Goal: Task Accomplishment & Management: Use online tool/utility

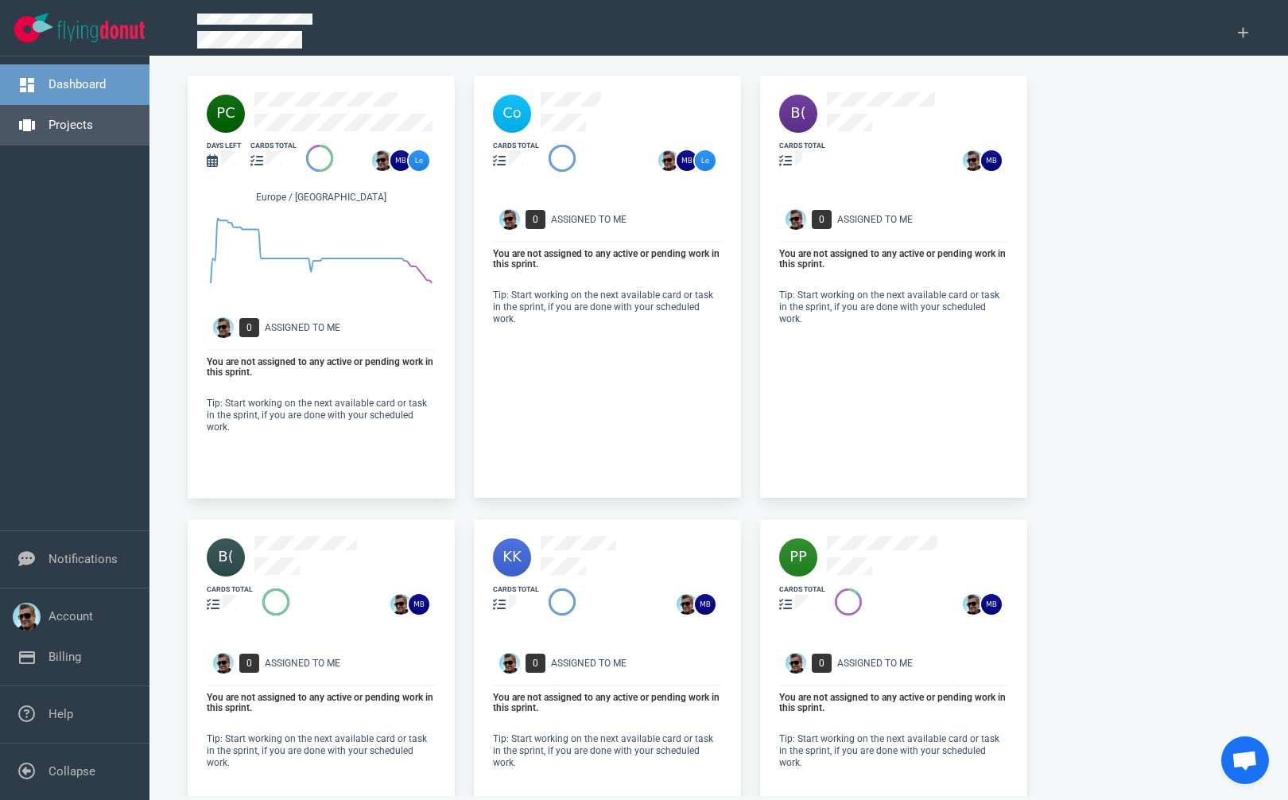
click at [74, 124] on link "Projects" at bounding box center [70, 125] width 45 height 14
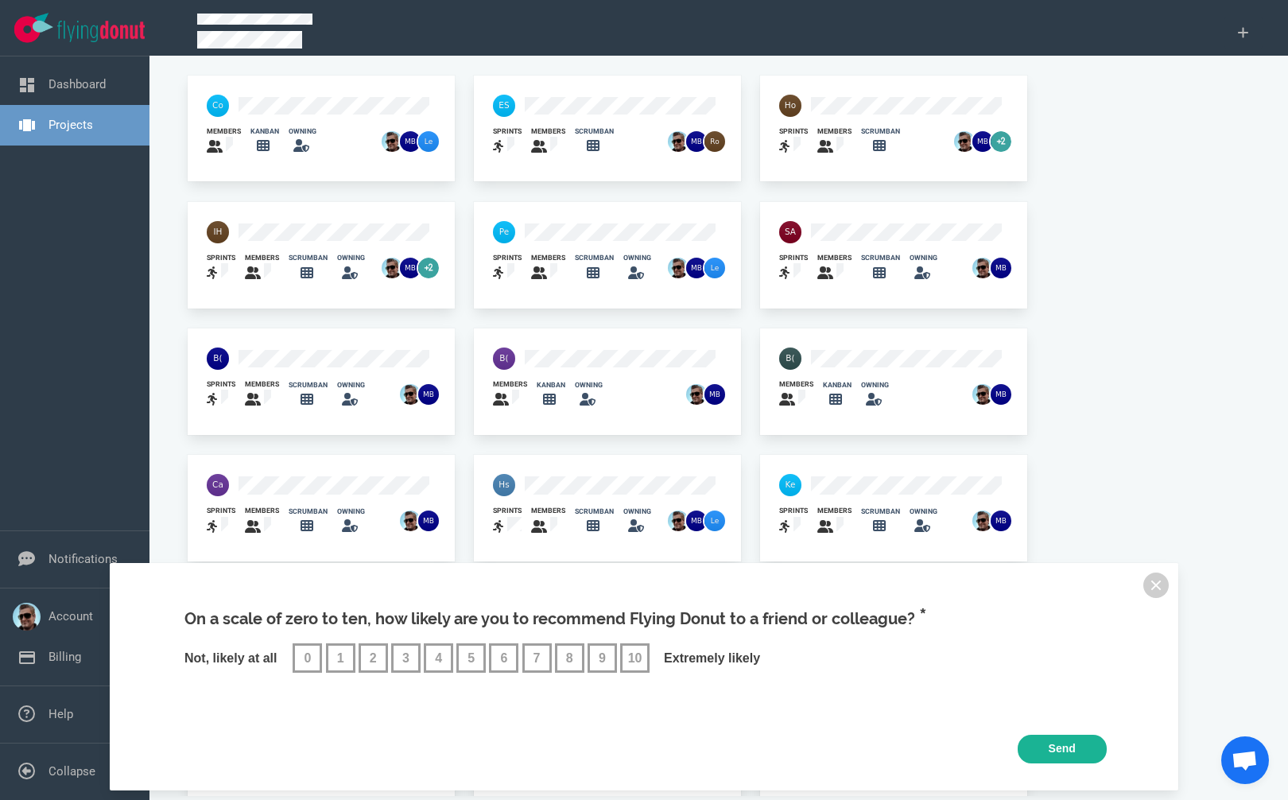
click at [1166, 576] on div "On a scale of zero to ten, how likely are you to recommend Flying Donut to a fr…" at bounding box center [644, 676] width 1069 height 227
click at [1156, 580] on button at bounding box center [1155, 584] width 25 height 25
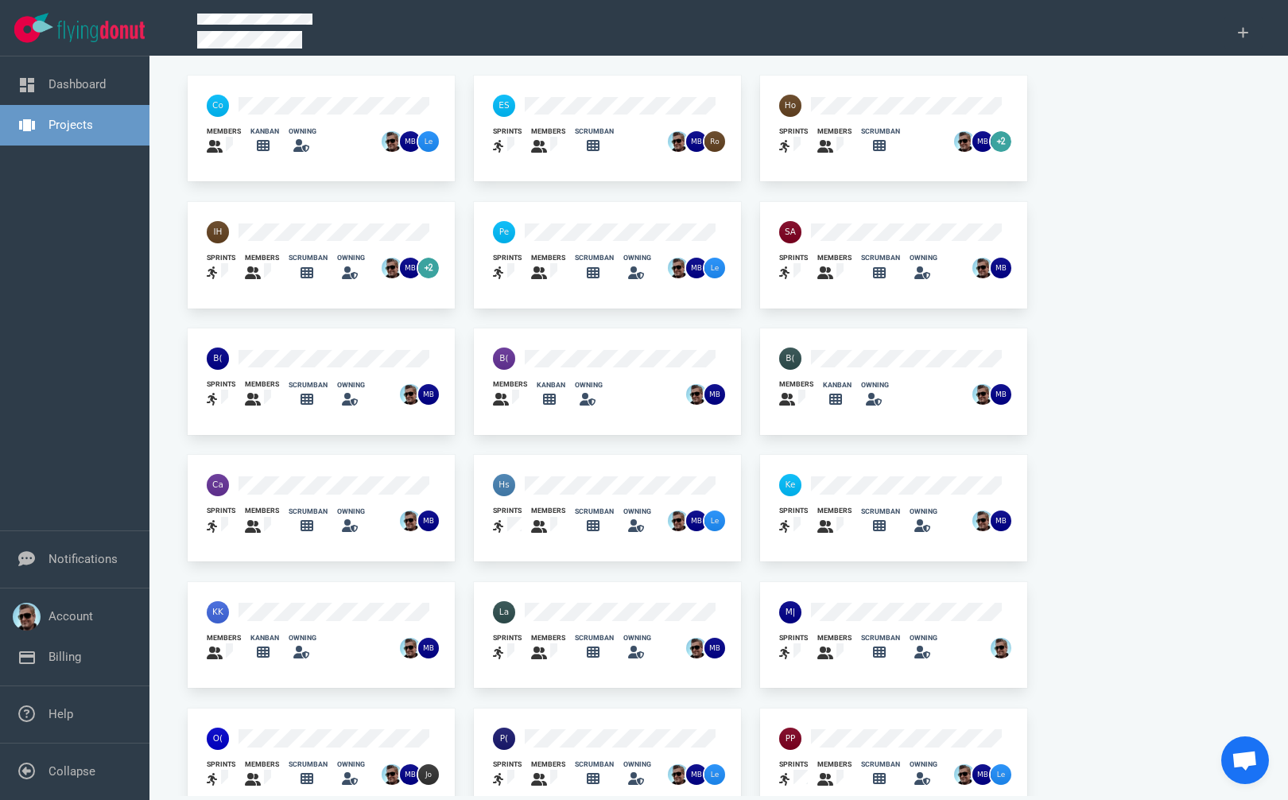
click at [886, 219] on div at bounding box center [862, 231] width 184 height 41
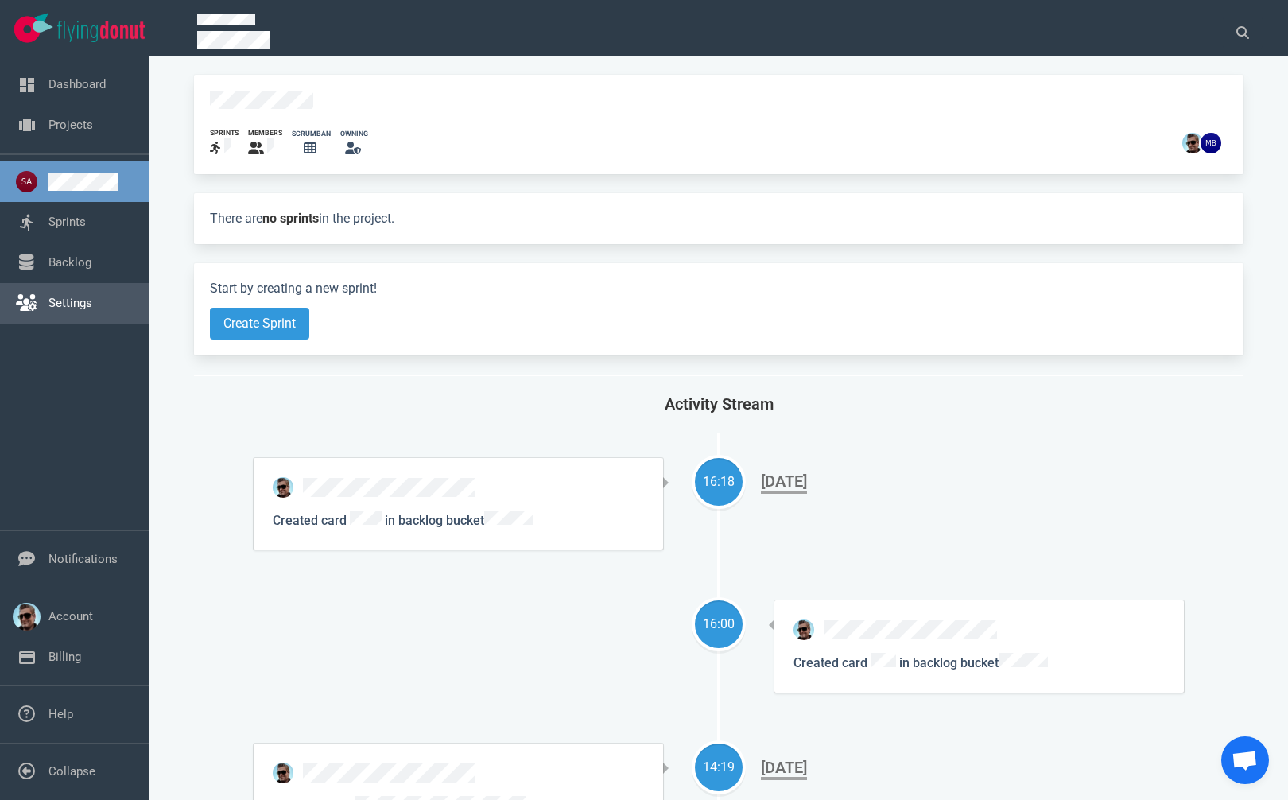
click at [48, 310] on link "Settings" at bounding box center [70, 303] width 44 height 14
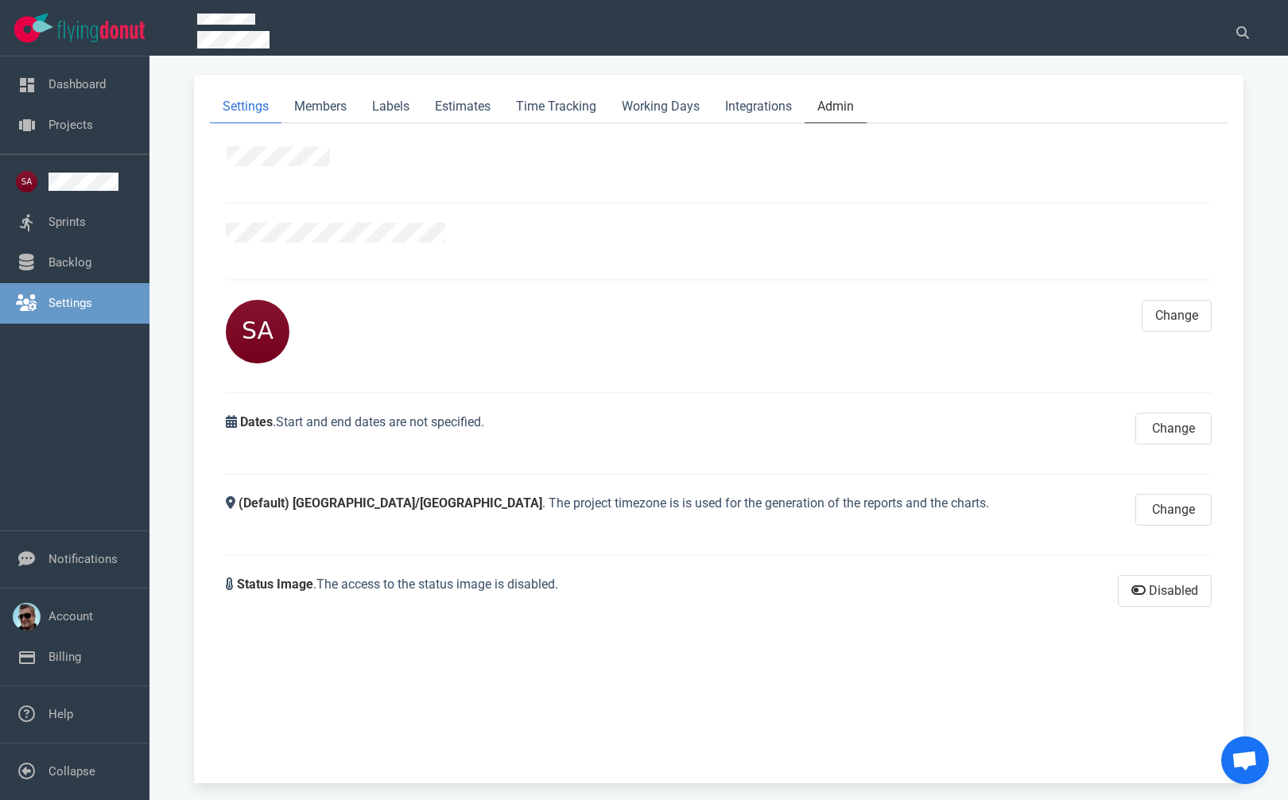
click at [842, 103] on link "Admin" at bounding box center [836, 107] width 62 height 33
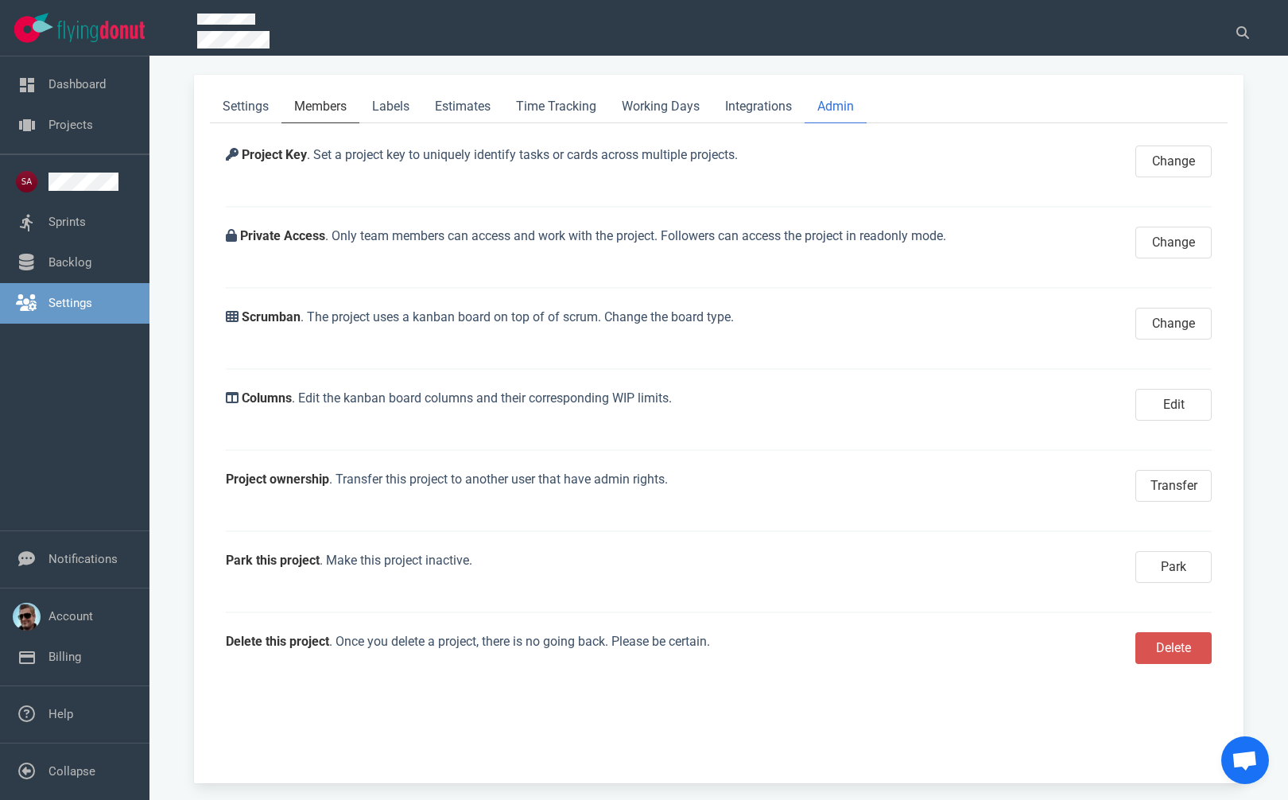
click at [326, 104] on link "Members" at bounding box center [320, 107] width 78 height 33
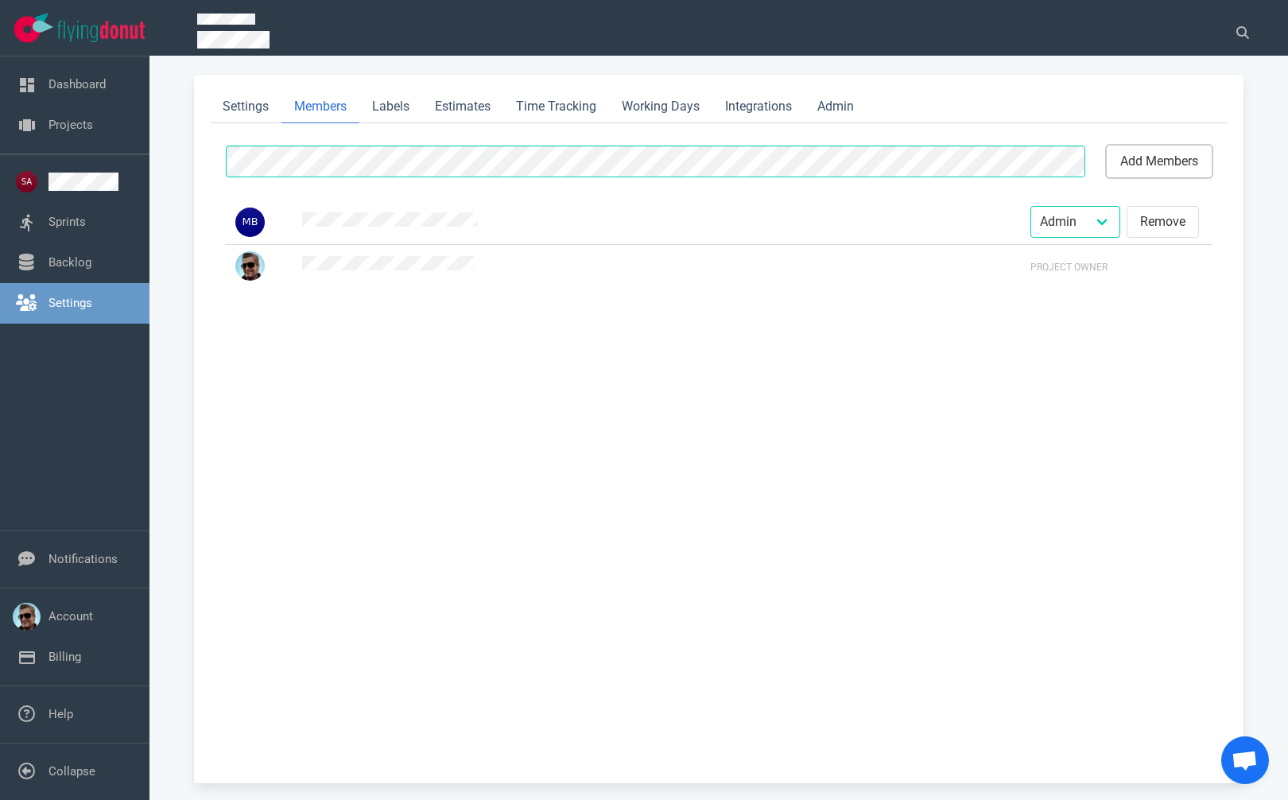
click at [1141, 152] on button "add members" at bounding box center [1159, 161] width 105 height 32
select select "2"
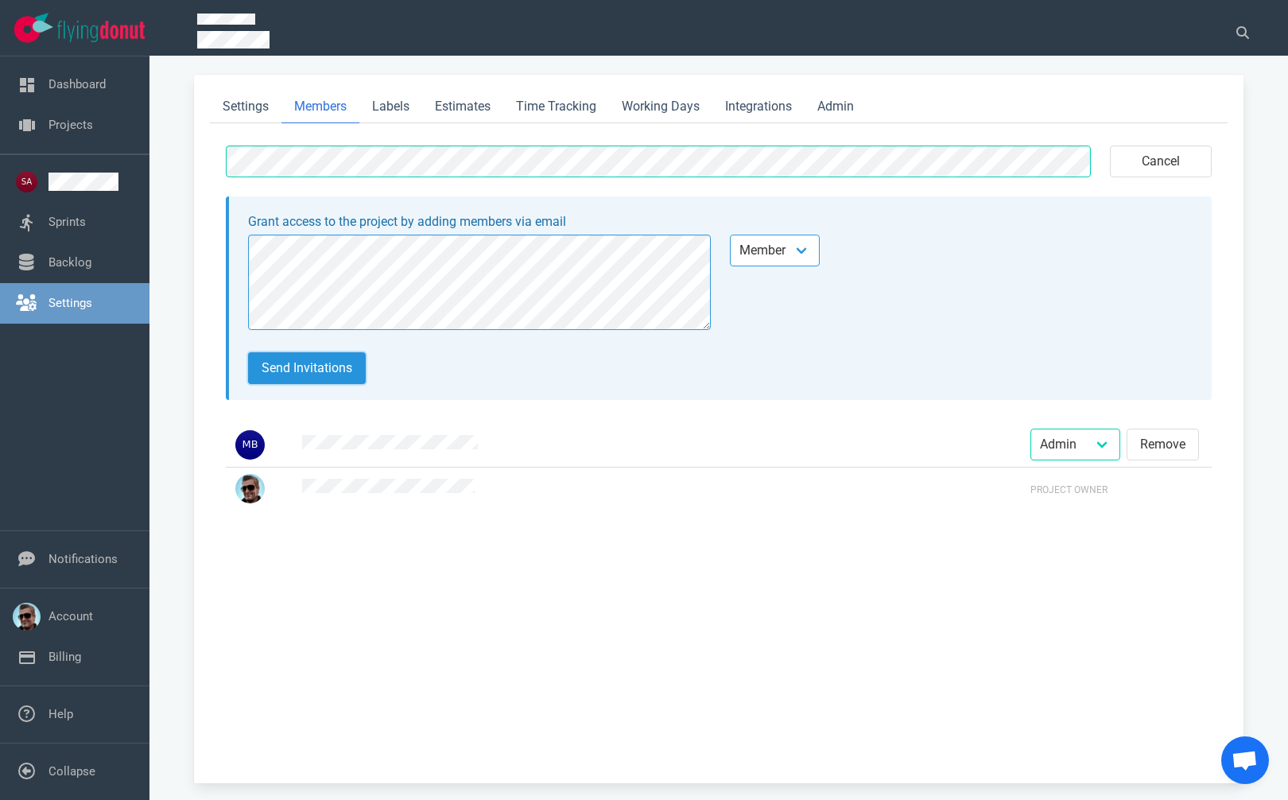
click at [316, 361] on button "Send invitations" at bounding box center [307, 368] width 118 height 32
select select "2"
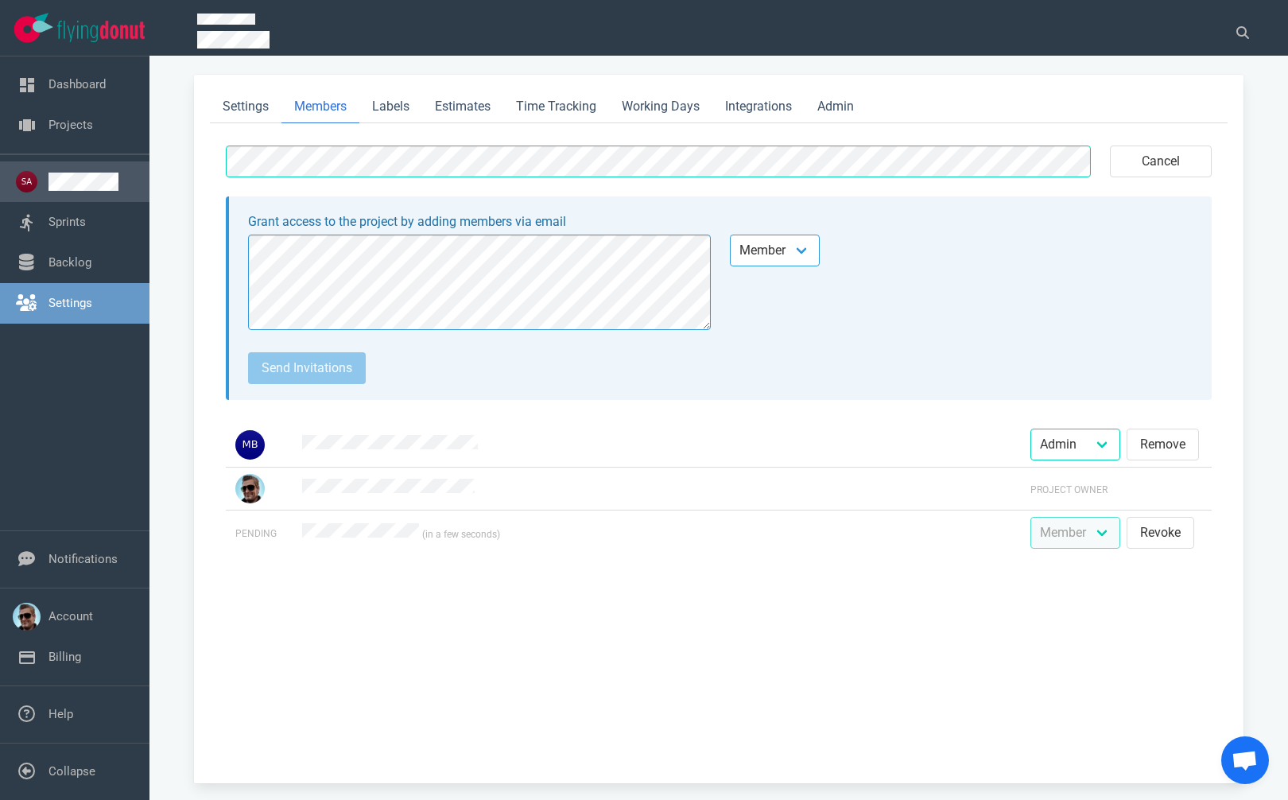
click at [84, 180] on link at bounding box center [92, 182] width 88 height 18
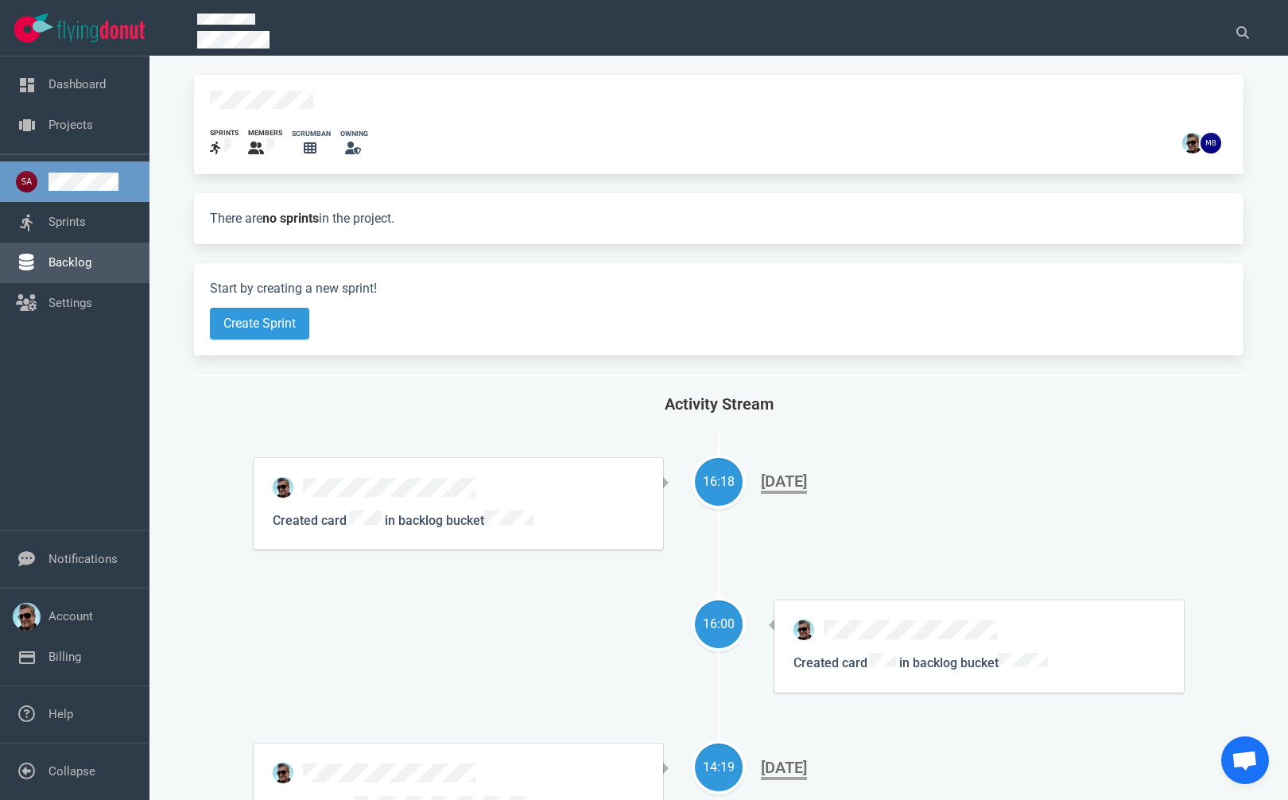
click at [70, 255] on link "Backlog" at bounding box center [69, 262] width 43 height 14
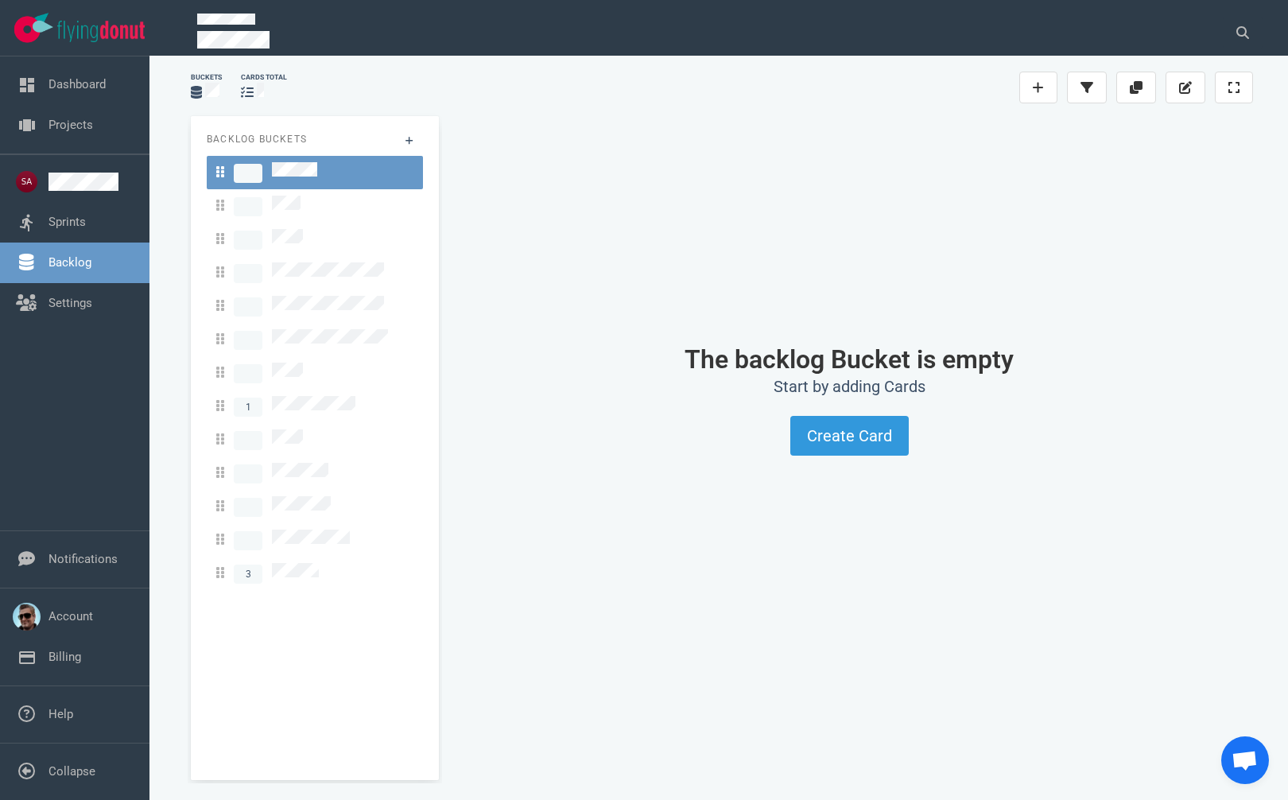
drag, startPoint x: 111, startPoint y: 256, endPoint x: 21, endPoint y: 500, distance: 260.4
click at [21, 500] on div "Dashboard Projects Sprints Backlog Settings" at bounding box center [74, 293] width 149 height 474
click at [214, 519] on div "1 3" at bounding box center [315, 373] width 216 height 434
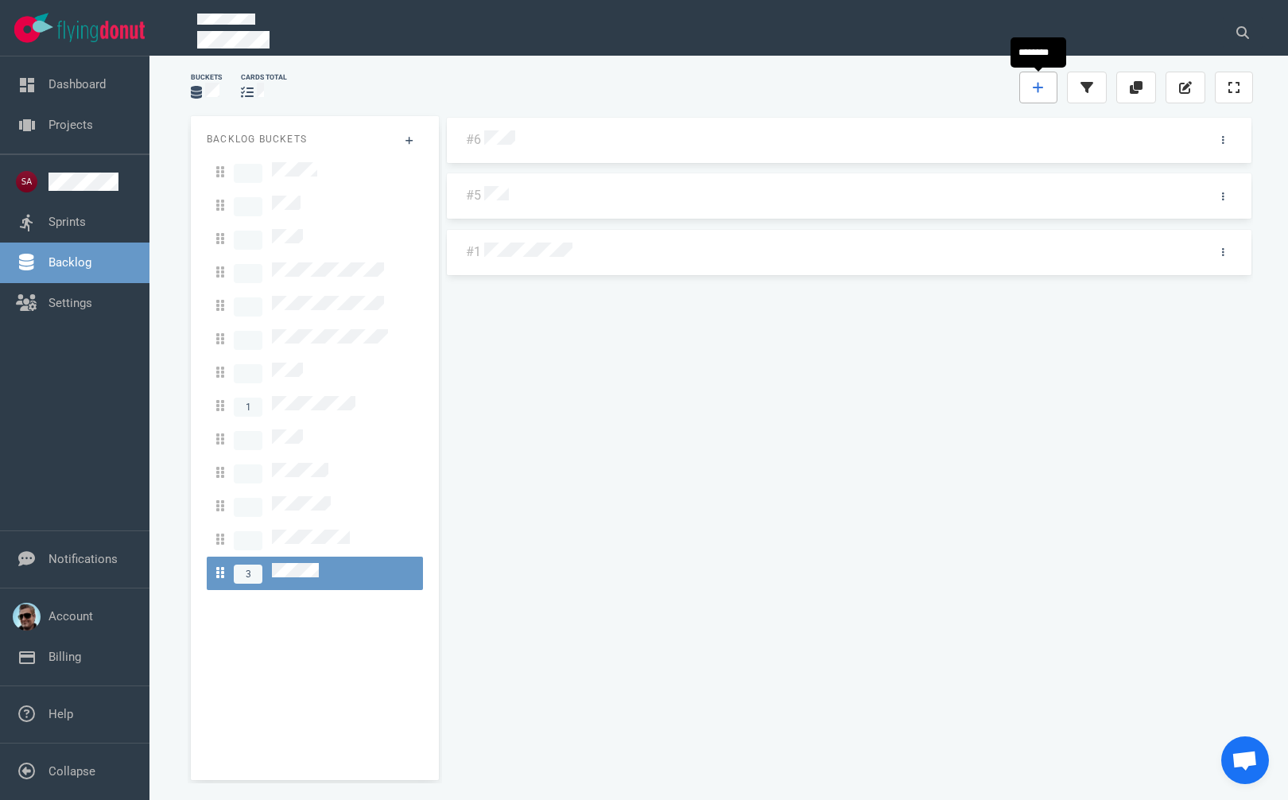
click at [1040, 85] on icon at bounding box center [1038, 87] width 11 height 13
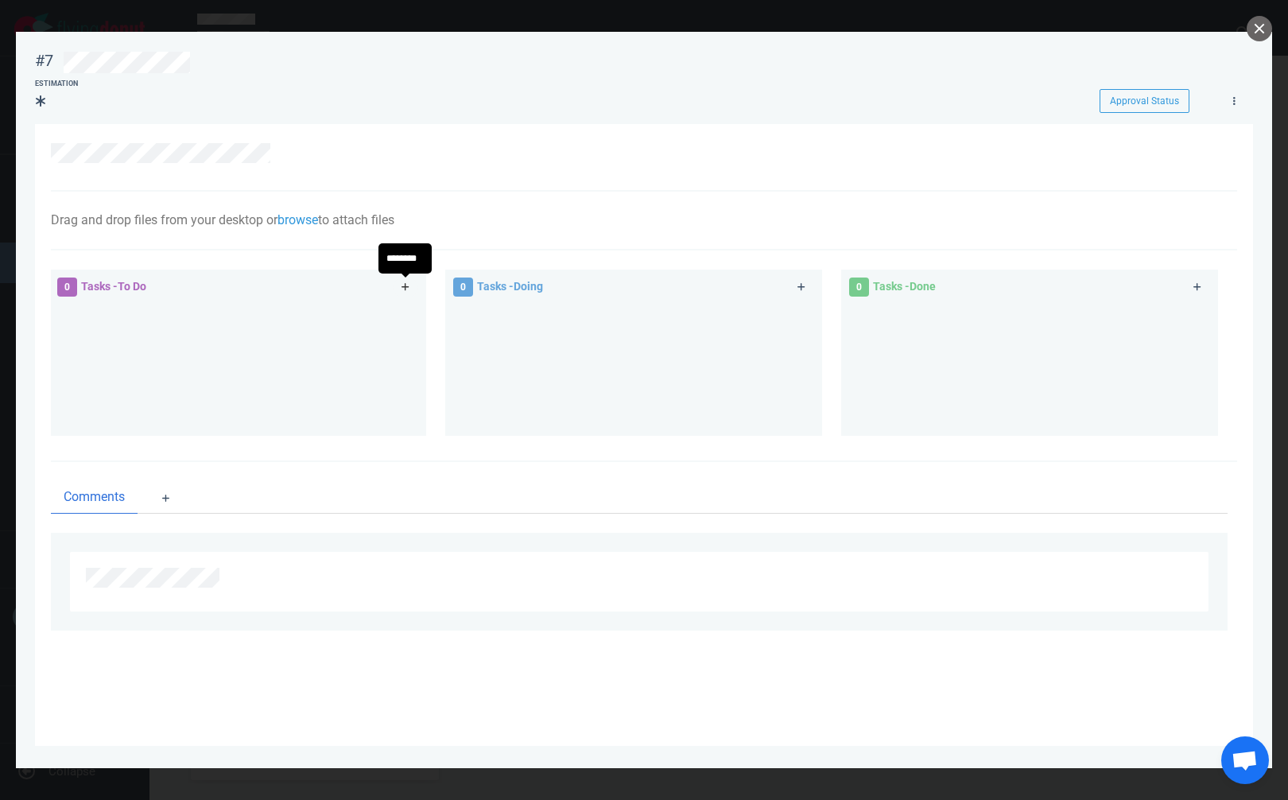
click at [409, 289] on icon at bounding box center [406, 287] width 9 height 10
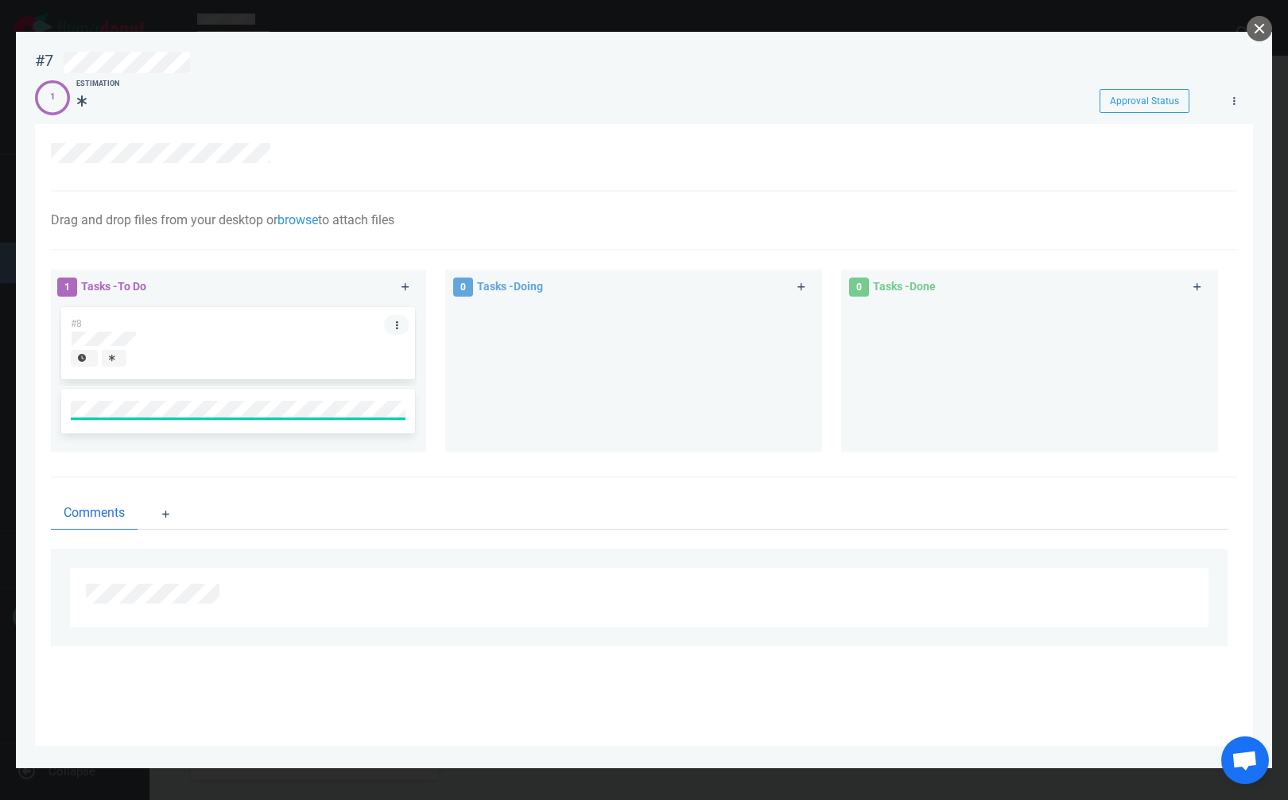
click at [394, 327] on link at bounding box center [396, 325] width 25 height 20
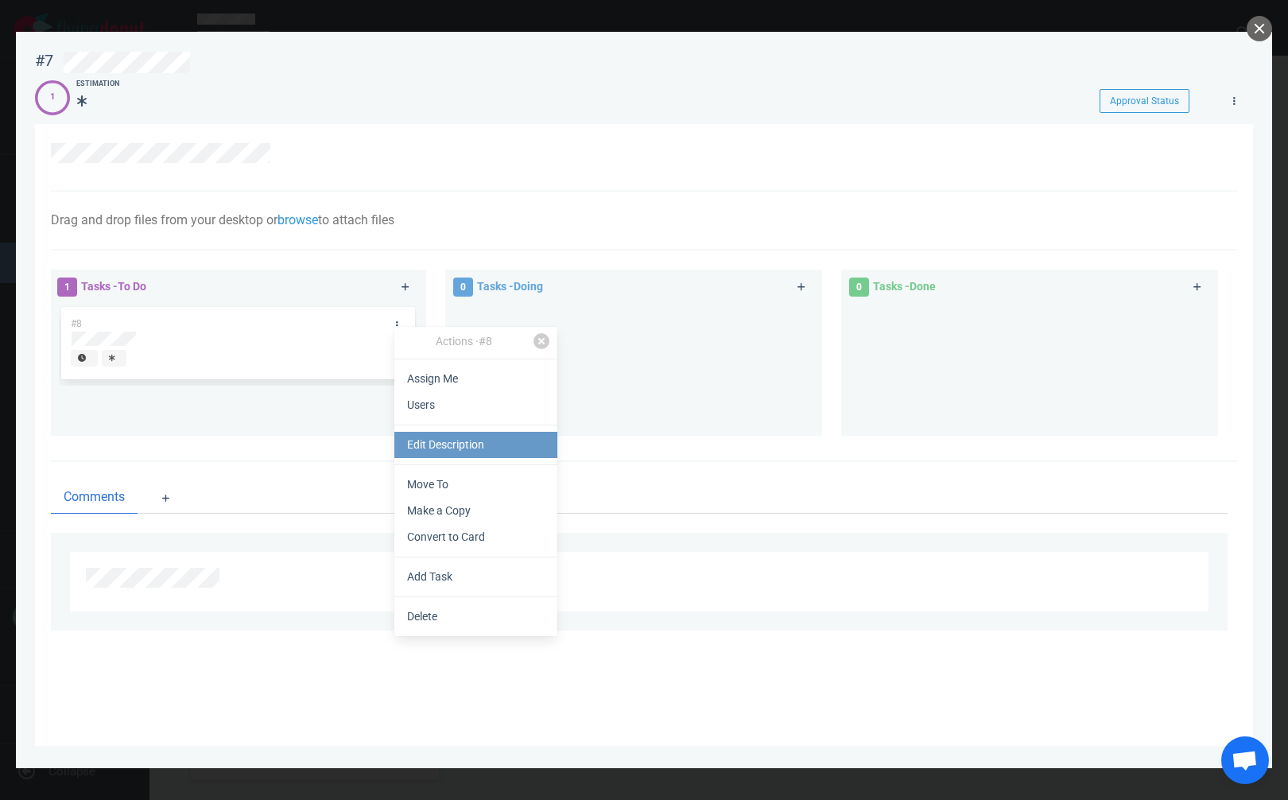
click at [456, 448] on link "Edit Description" at bounding box center [475, 445] width 163 height 26
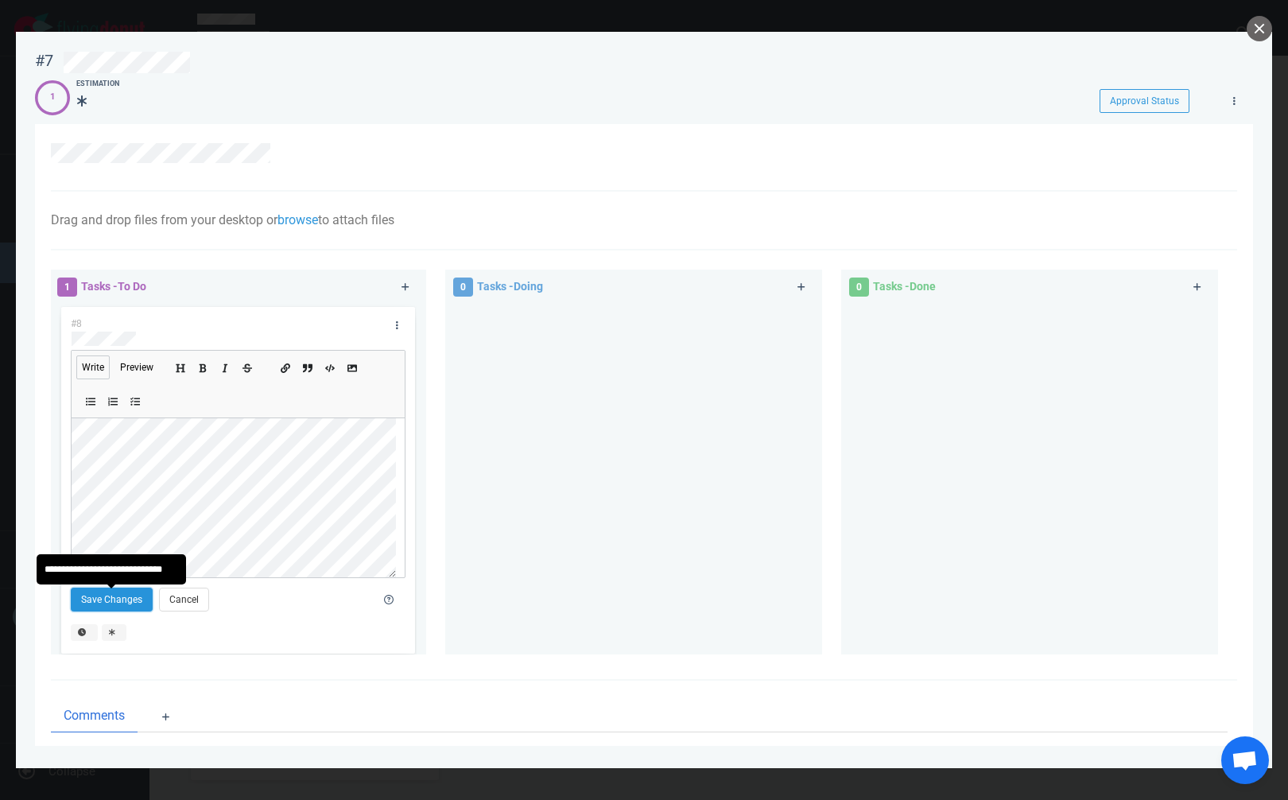
click at [116, 593] on button "Save Changes" at bounding box center [112, 600] width 82 height 24
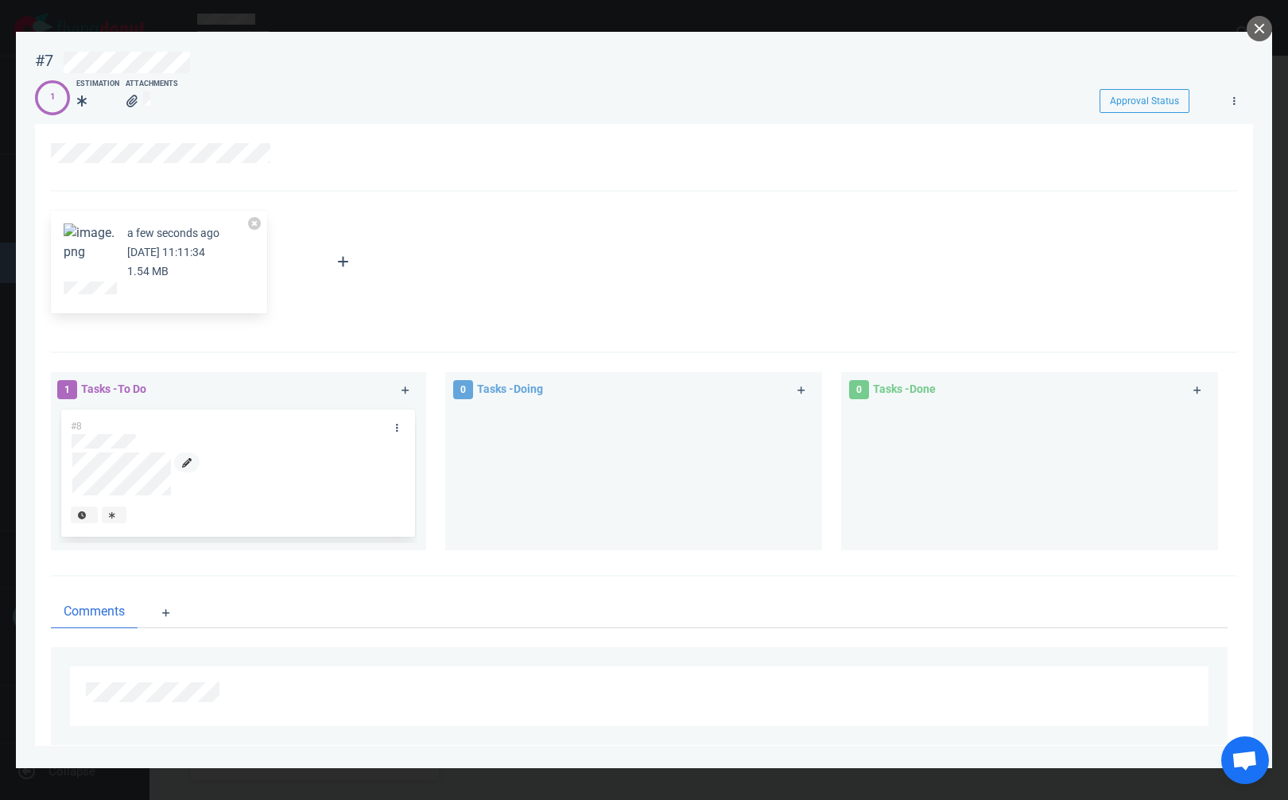
click at [175, 468] on link at bounding box center [186, 462] width 25 height 20
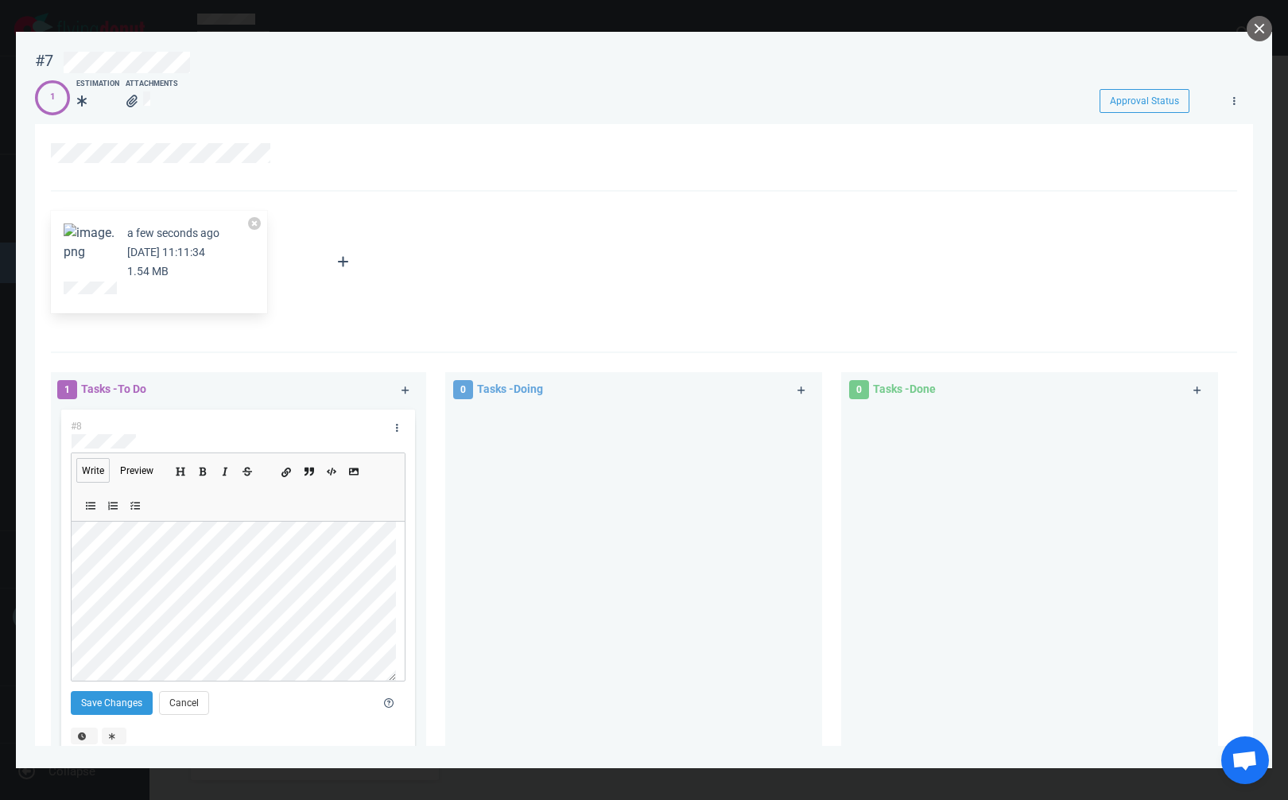
click at [289, 471] on icon "Add a link" at bounding box center [286, 472] width 10 height 10
click at [127, 700] on button "Save Changes" at bounding box center [112, 702] width 82 height 24
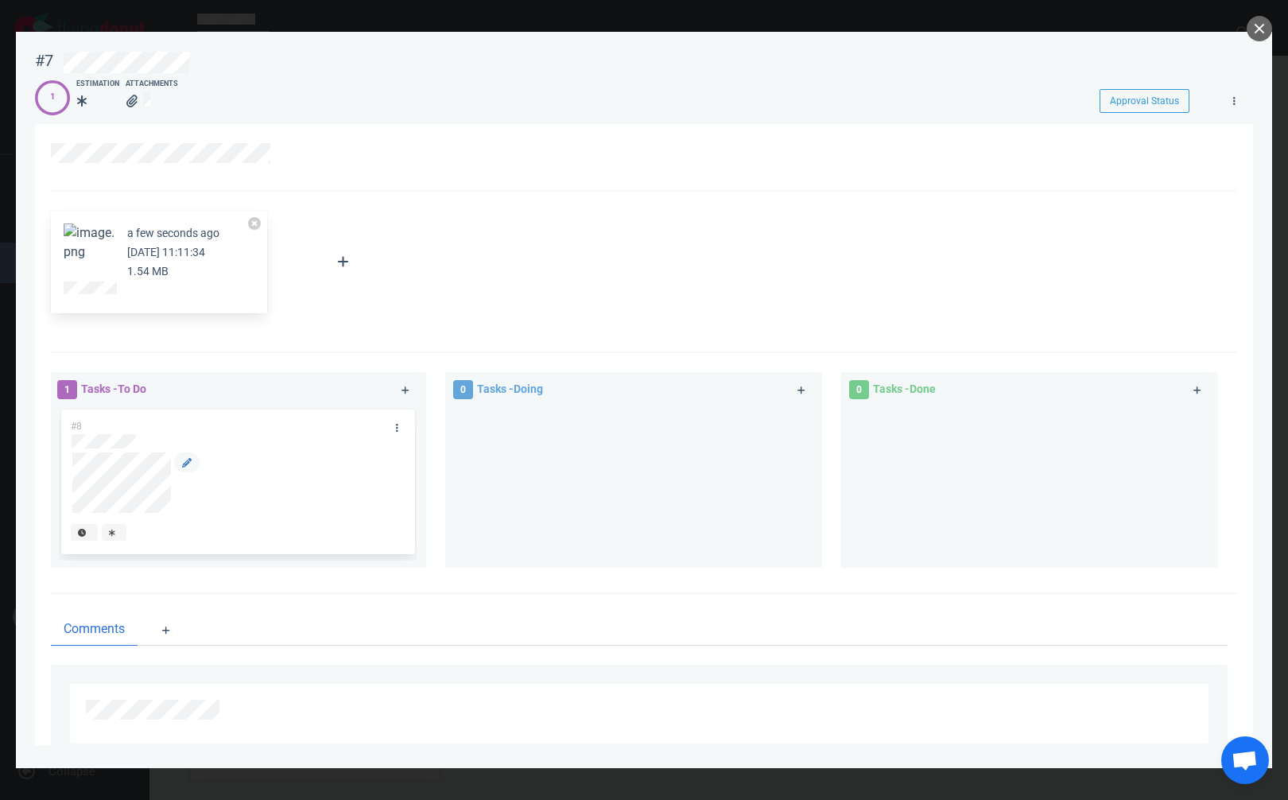
click at [97, 515] on div at bounding box center [238, 486] width 333 height 68
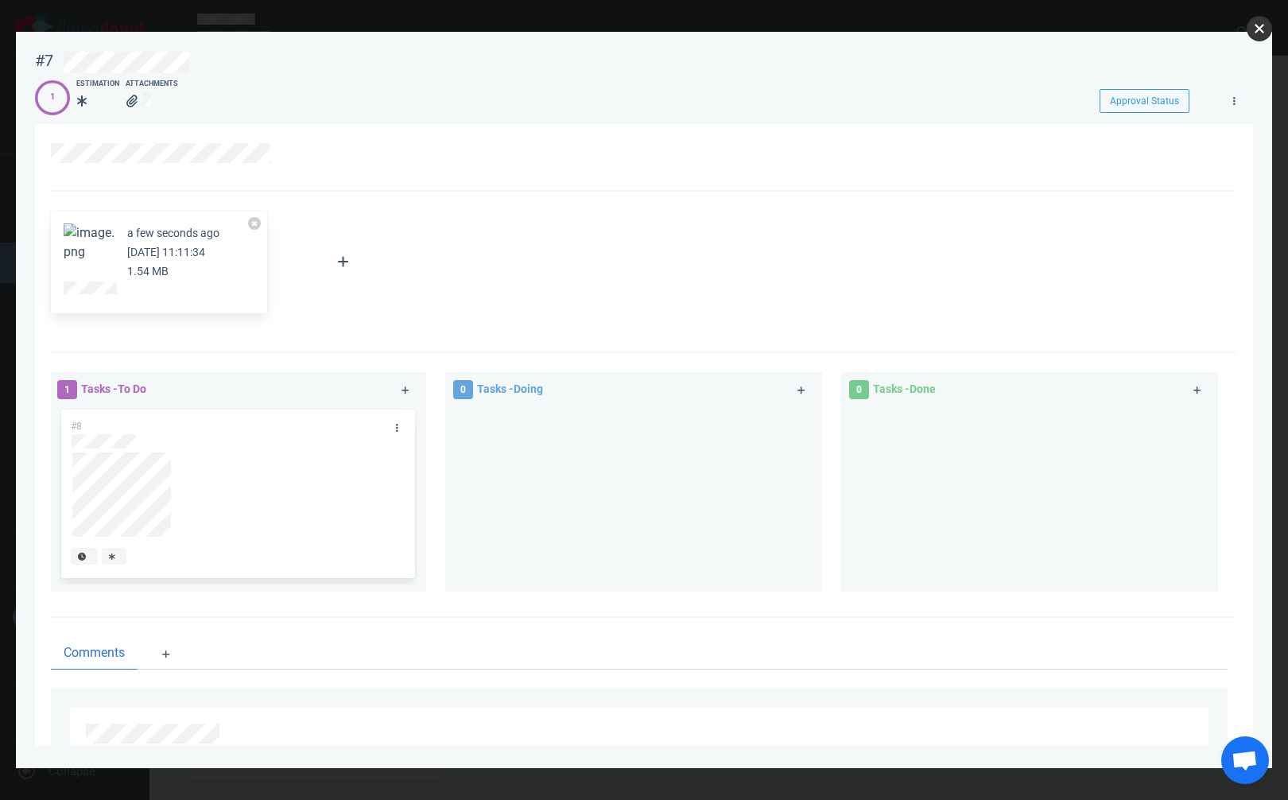
click at [1263, 27] on button "close" at bounding box center [1259, 28] width 25 height 25
click at [14, 448] on div at bounding box center [644, 400] width 1288 height 800
click at [183, 464] on icon at bounding box center [187, 463] width 10 height 10
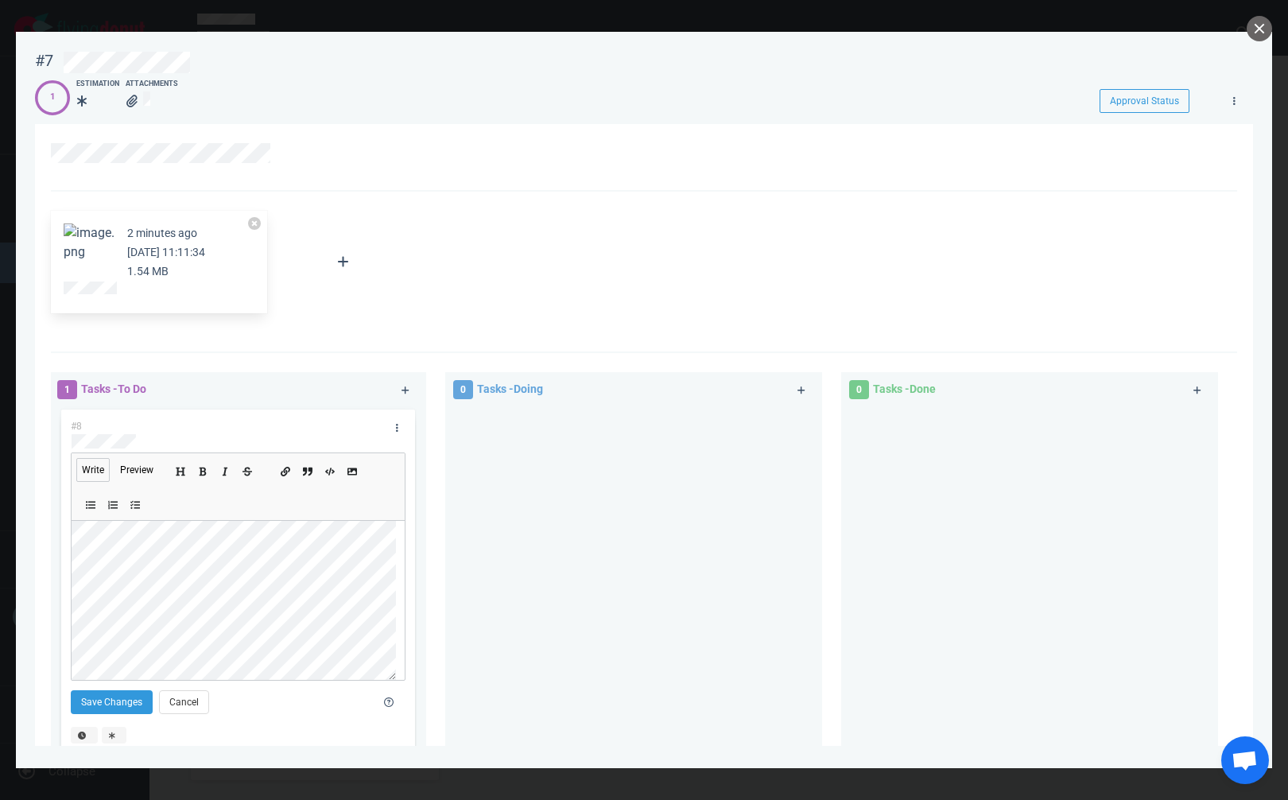
click at [58, 599] on div "#8 Write Preview Save Changes Cancel" at bounding box center [237, 581] width 377 height 351
click at [47, 595] on section "2 minutes ago [DATE] 11:11:34 1.54 MB Attach Files Computer Google Drive Dropbo…" at bounding box center [644, 555] width 1218 height 863
click at [118, 705] on button "Save Changes" at bounding box center [112, 702] width 82 height 24
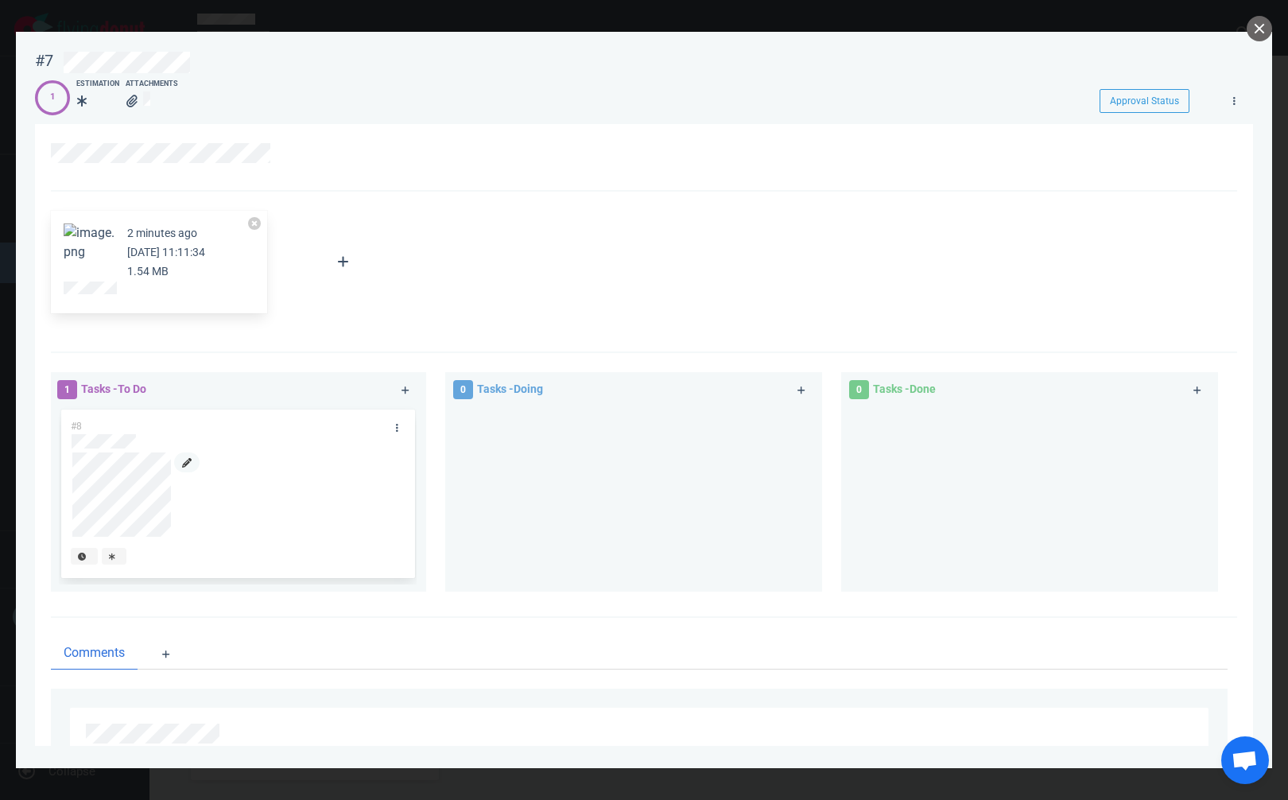
click at [189, 460] on icon at bounding box center [187, 463] width 10 height 10
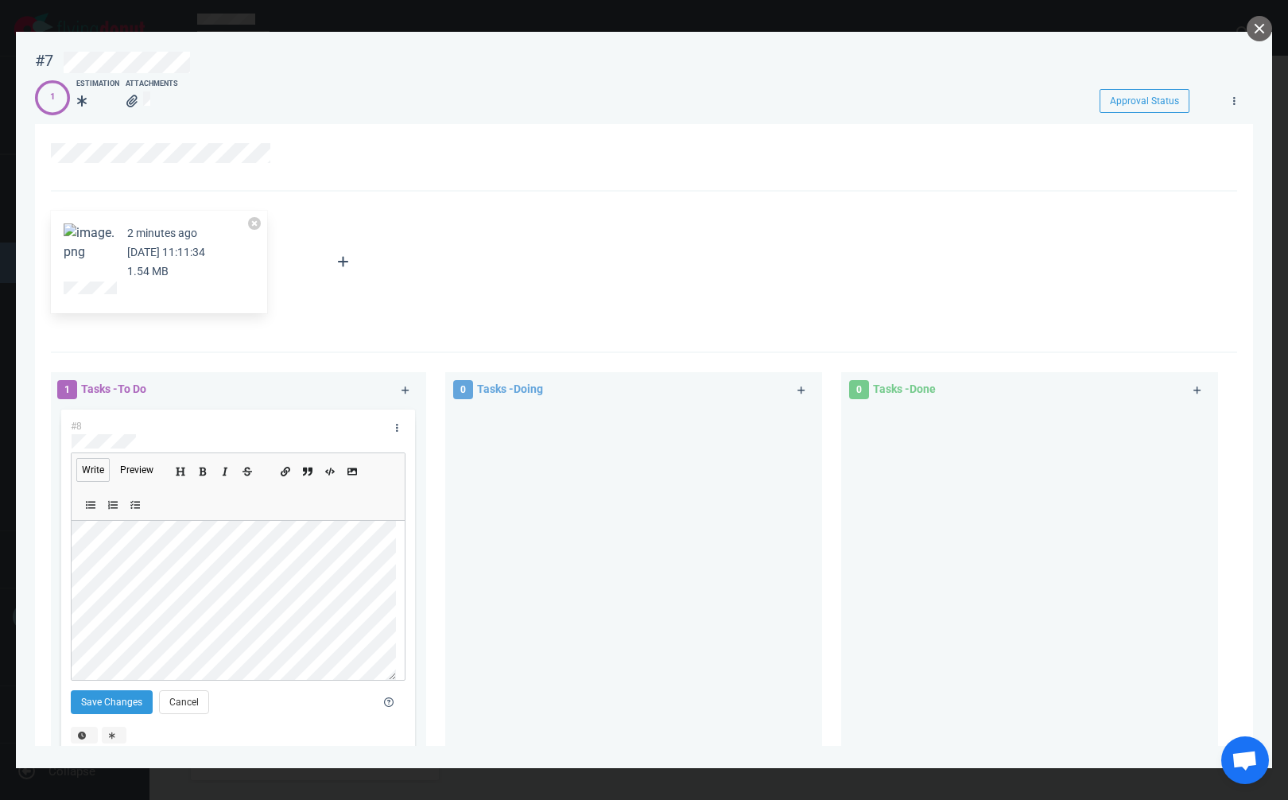
click at [34, 539] on section "#7 Approval Status 1 Estimation Attachments Approval Status 2 minutes ago [DATE…" at bounding box center [644, 394] width 1256 height 724
click at [52, 599] on div "#8 Write Preview Save Changes Cancel" at bounding box center [237, 581] width 377 height 351
click at [119, 694] on button "Save Changes" at bounding box center [112, 702] width 82 height 24
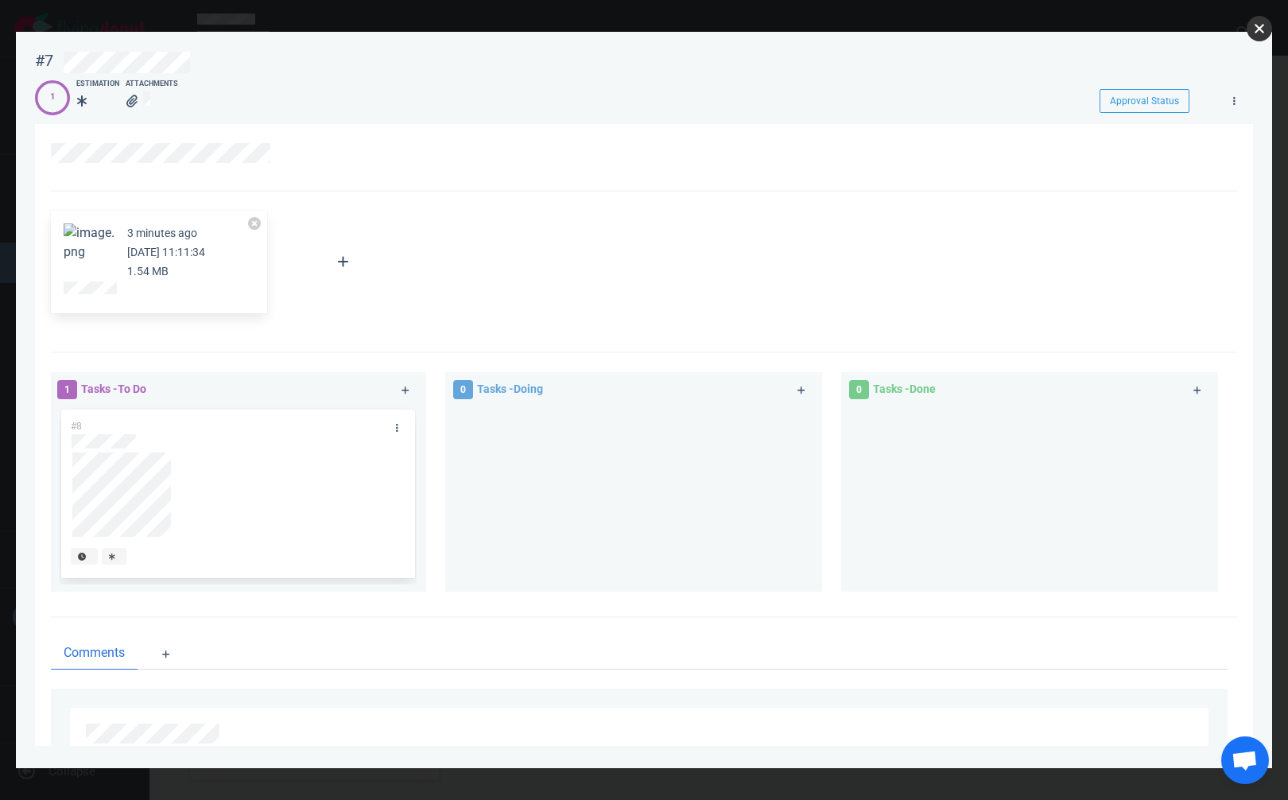
click at [1257, 23] on button "close" at bounding box center [1259, 28] width 25 height 25
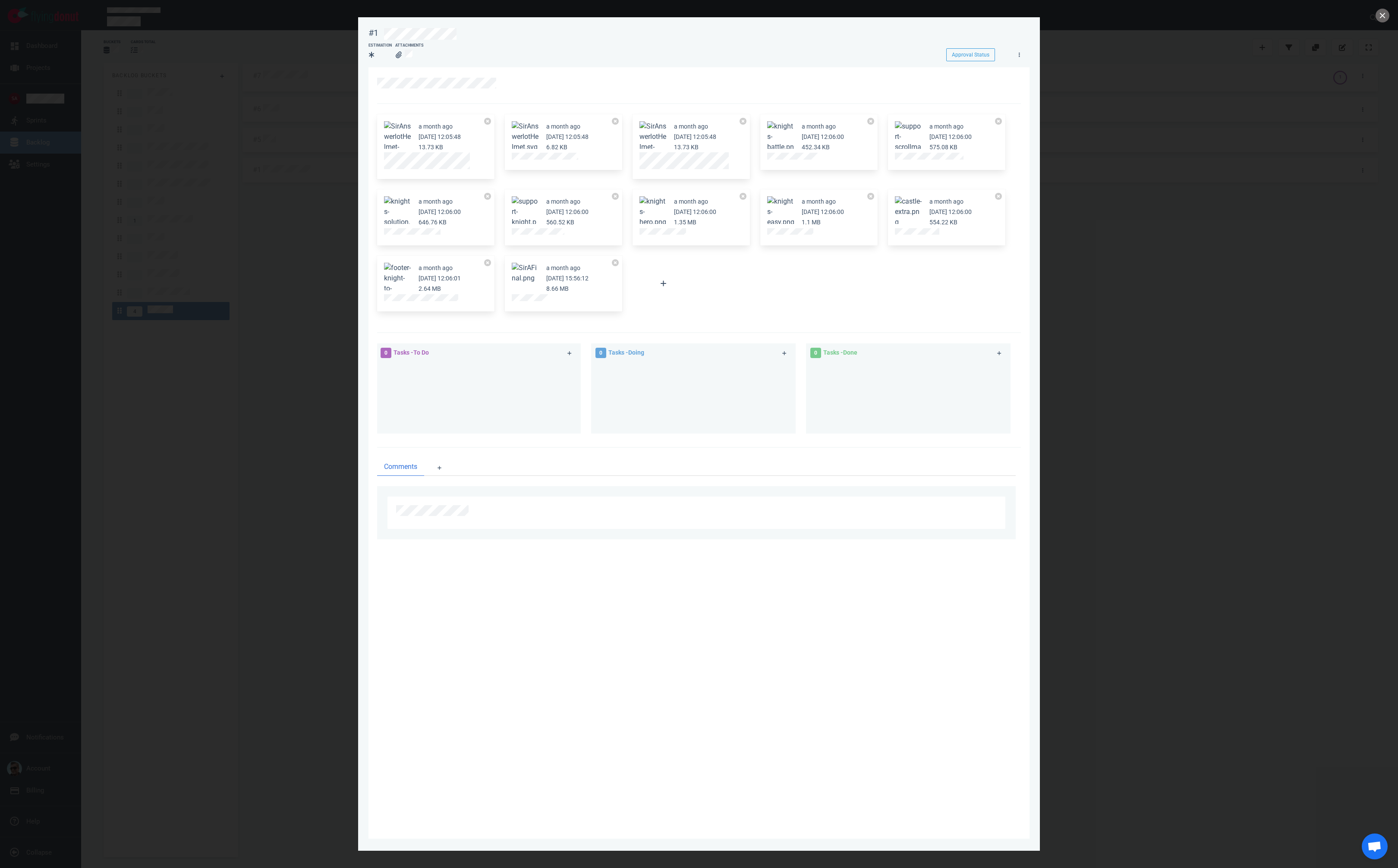
click at [698, 145] on div at bounding box center [699, 434] width 1398 height 868
click at [698, 11] on button "close" at bounding box center [1382, 15] width 14 height 14
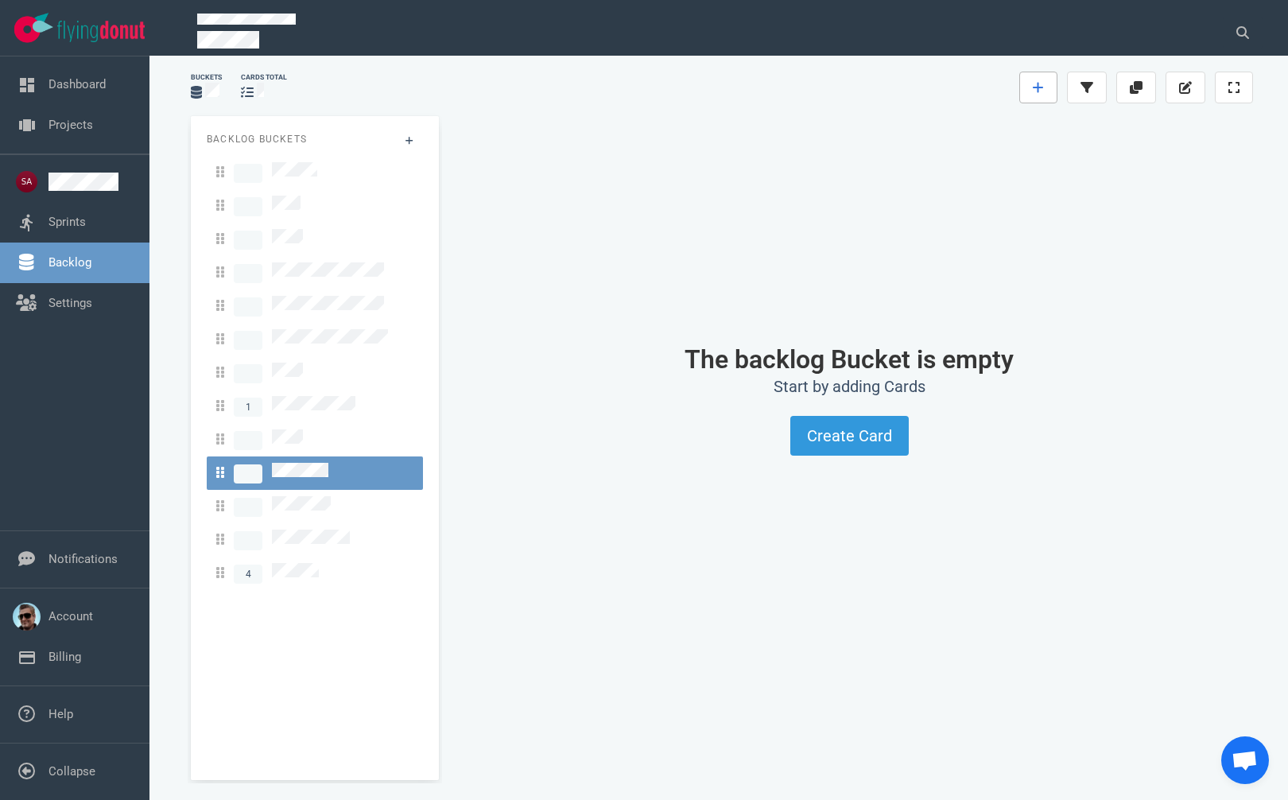
click at [1038, 90] on icon at bounding box center [1038, 88] width 10 height 10
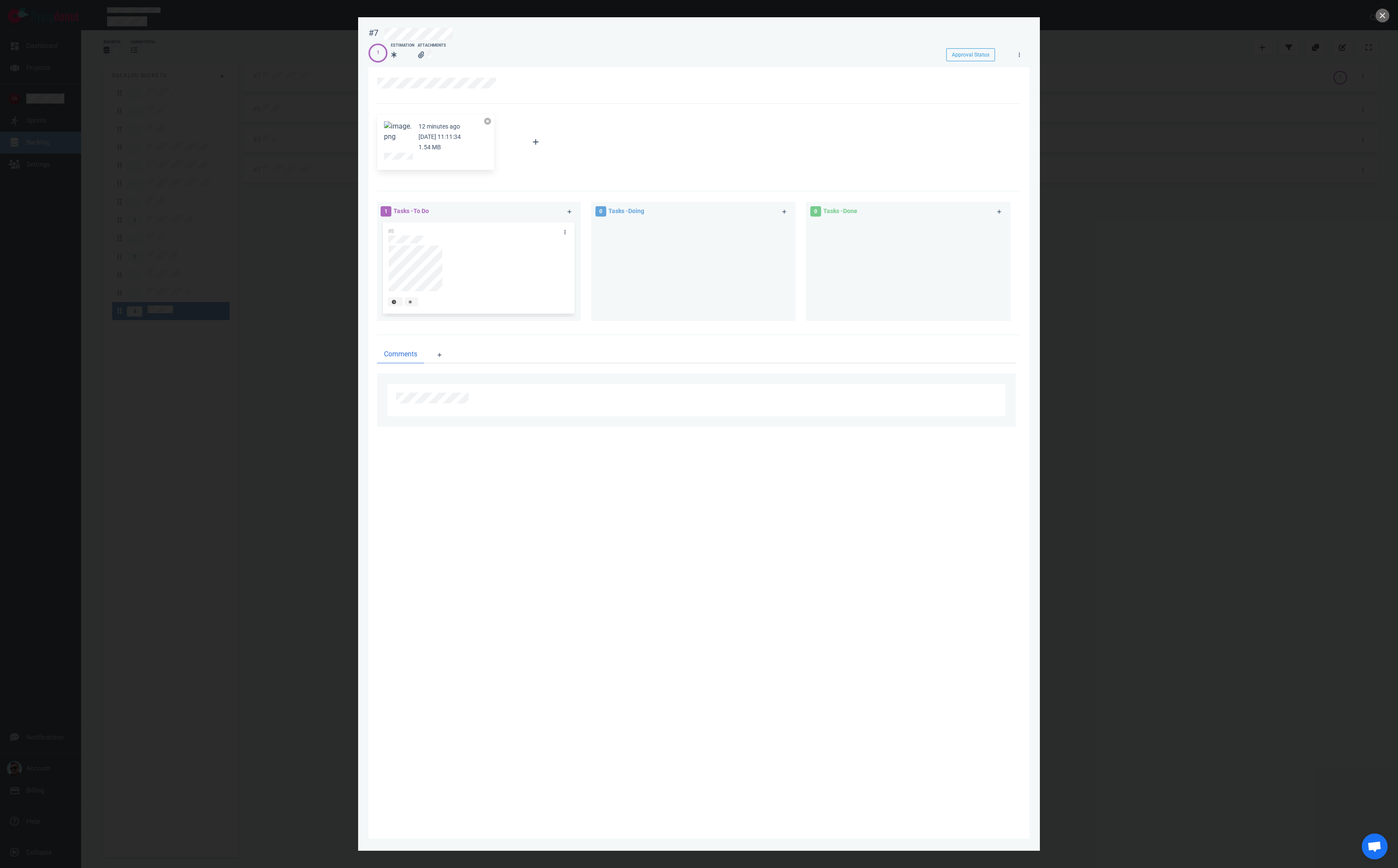
click at [487, 119] on button at bounding box center [487, 121] width 7 height 7
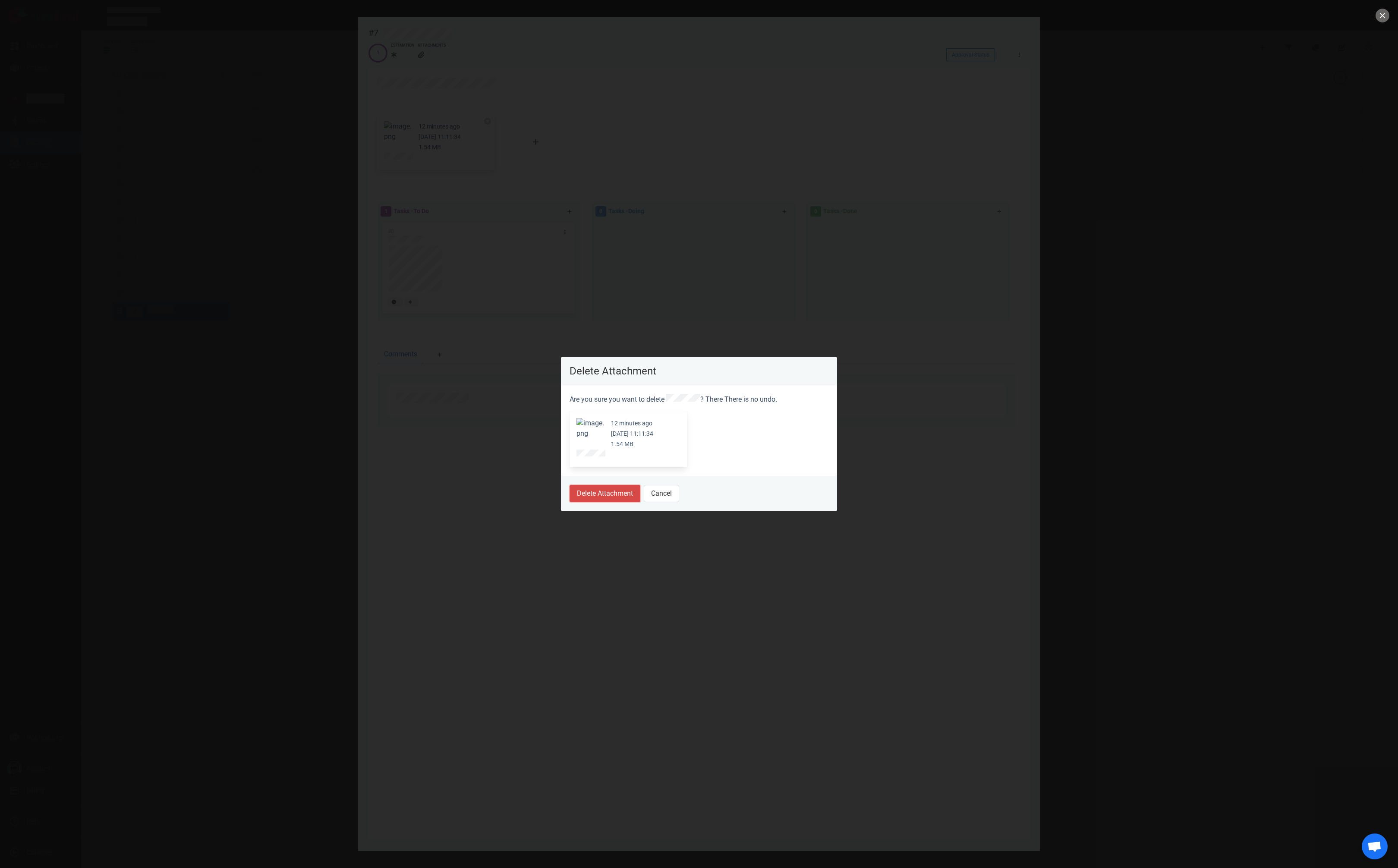
click at [588, 433] on button "Delete Attachment" at bounding box center [605, 494] width 71 height 17
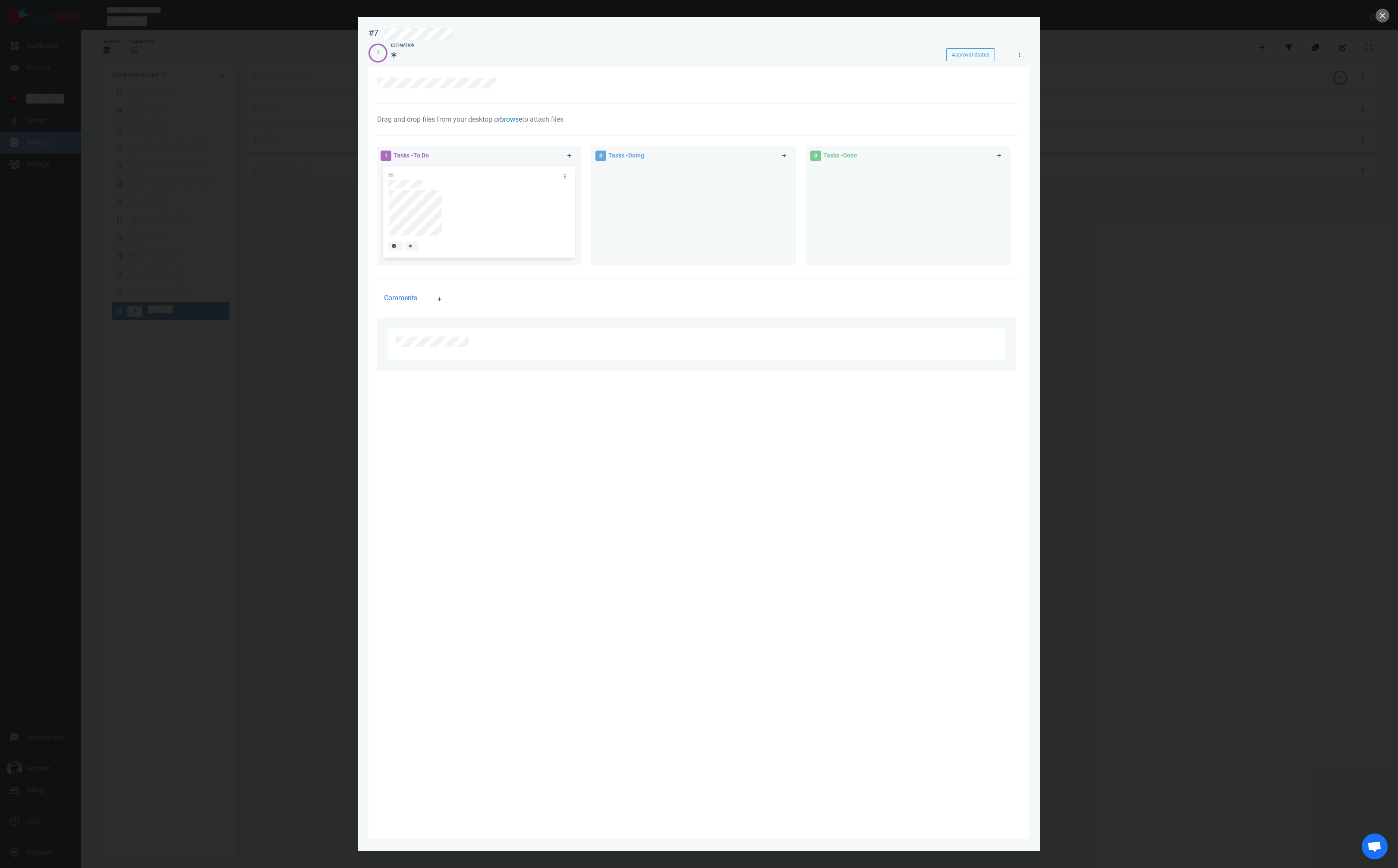
click at [522, 116] on link "browse" at bounding box center [511, 119] width 22 height 8
click at [662, 90] on div at bounding box center [696, 85] width 639 height 15
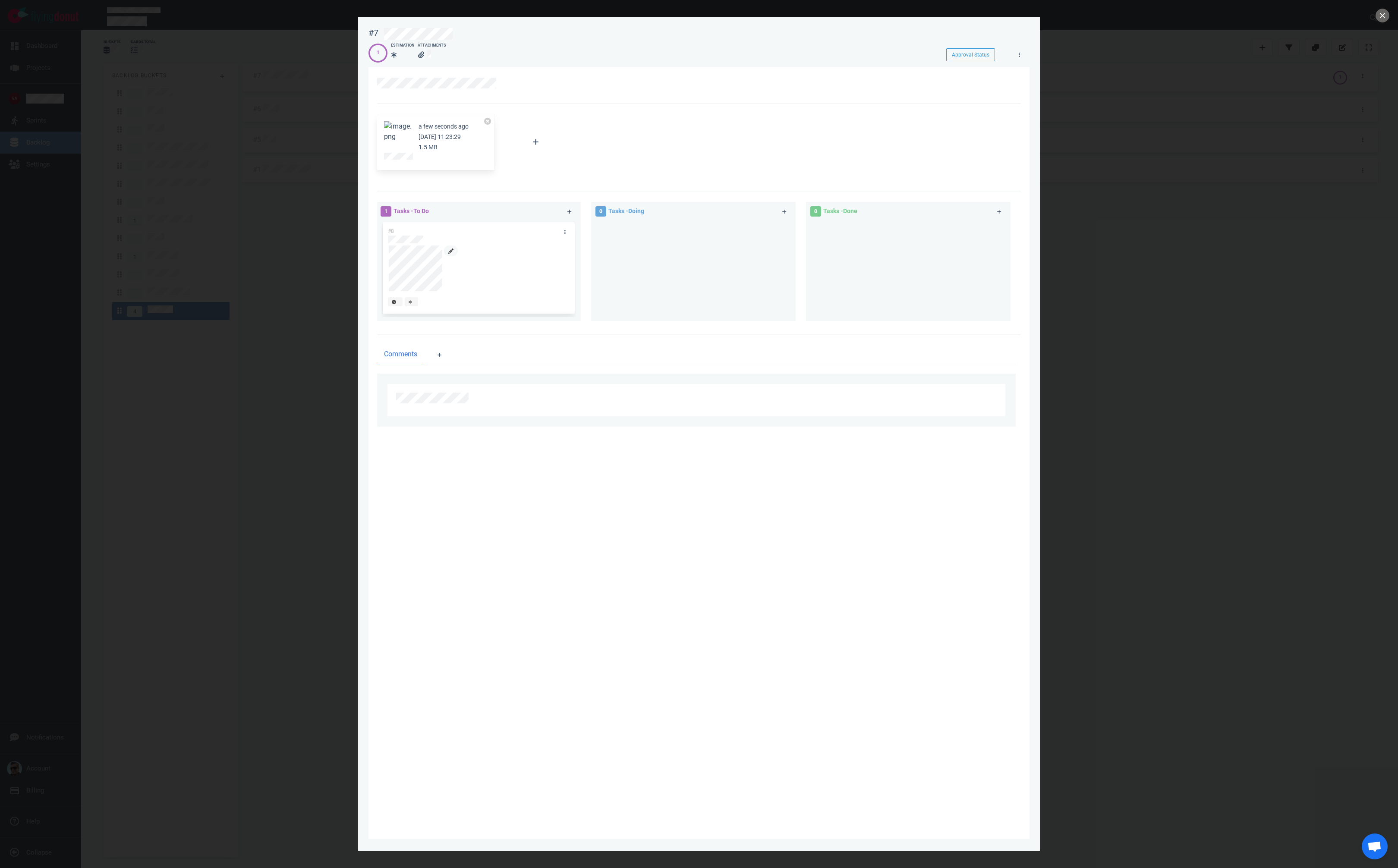
click at [449, 252] on icon at bounding box center [451, 251] width 5 height 5
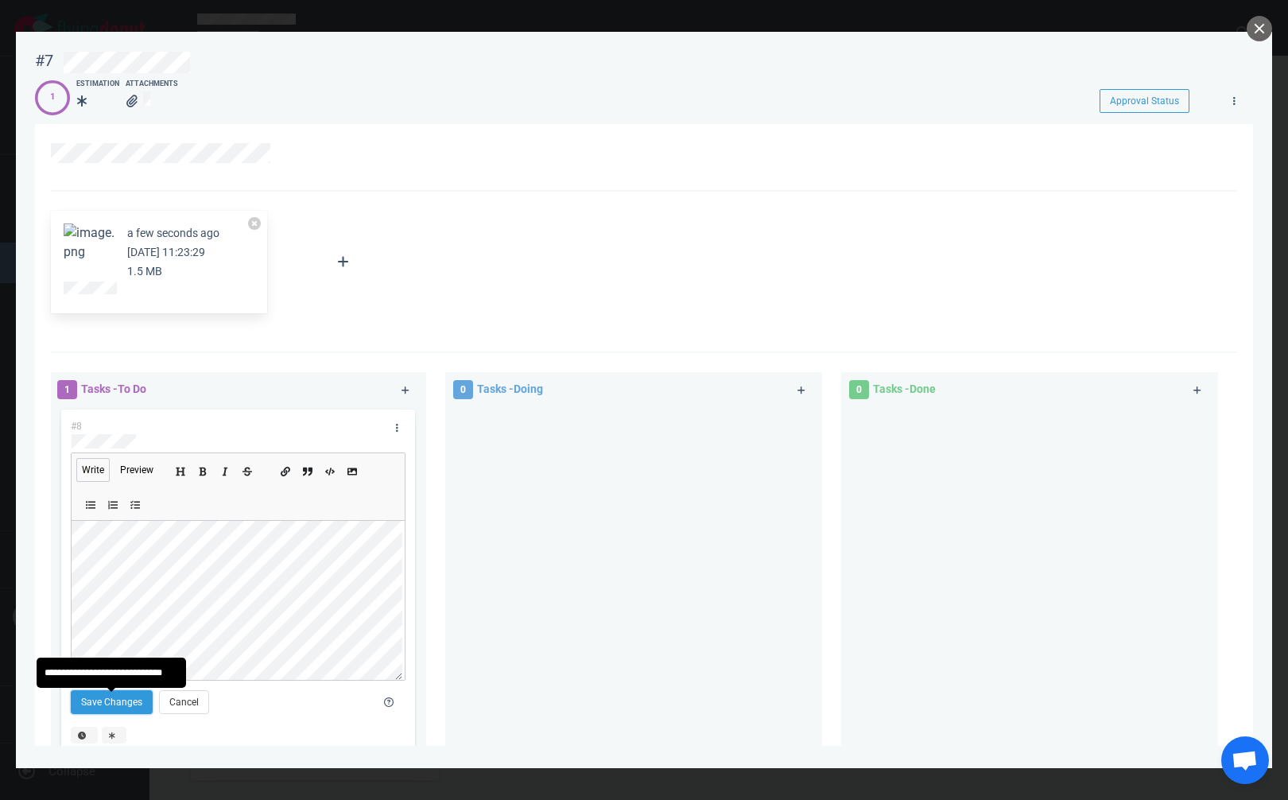
click at [102, 704] on button "Save Changes" at bounding box center [112, 702] width 82 height 24
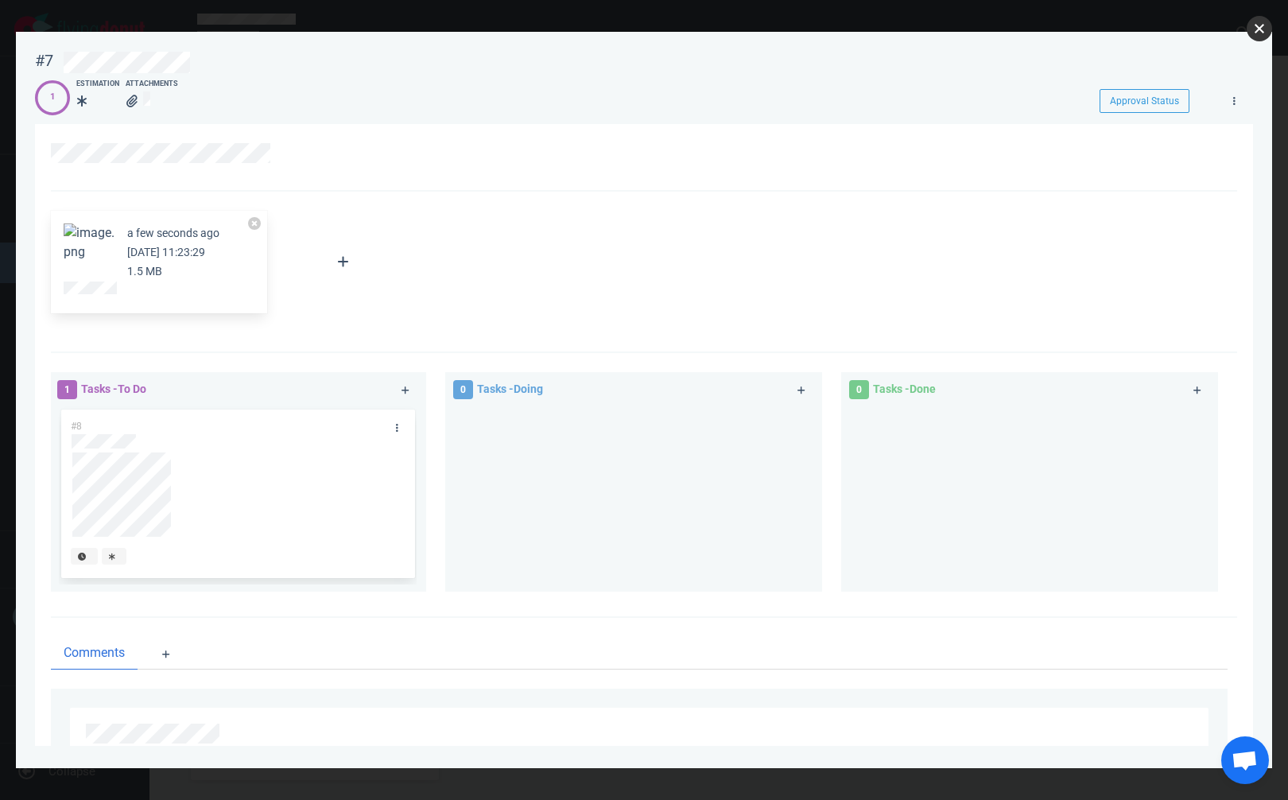
click at [1262, 33] on button "close" at bounding box center [1259, 28] width 25 height 25
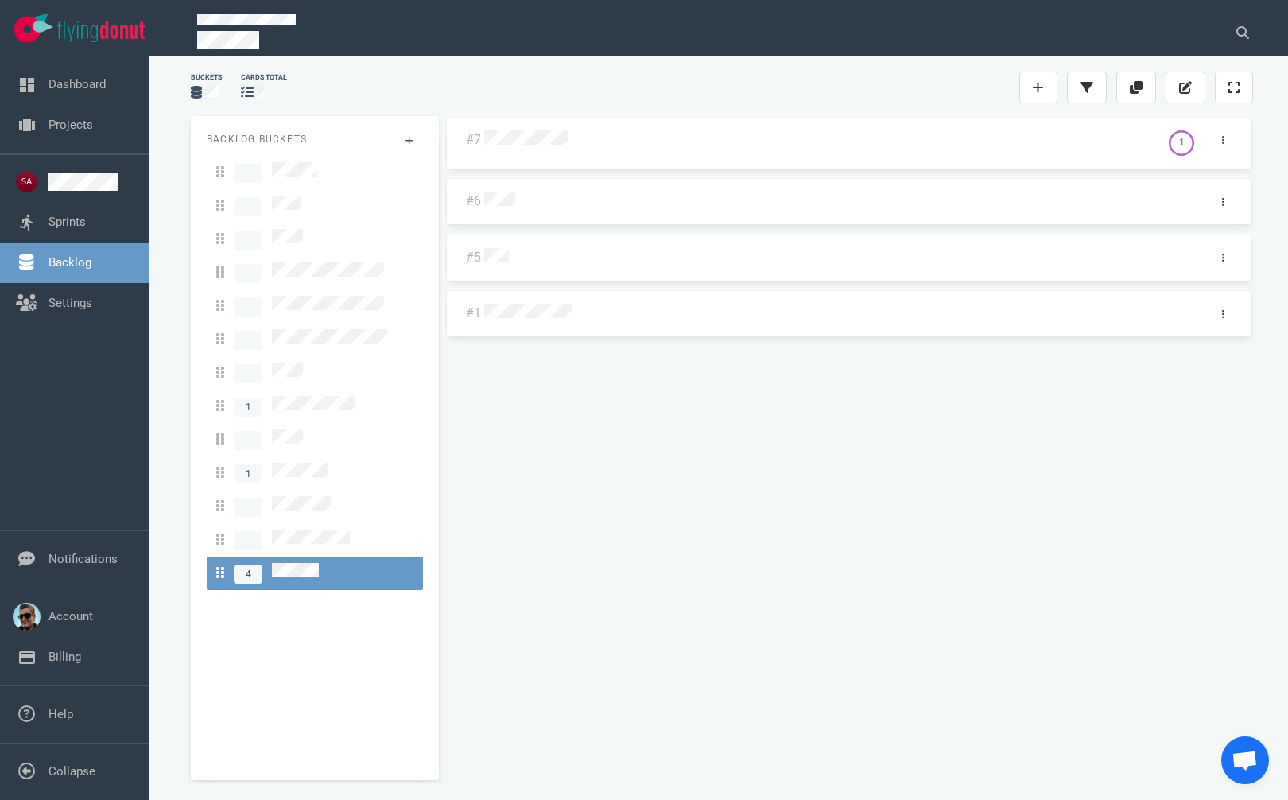
click at [514, 126] on div at bounding box center [819, 140] width 676 height 38
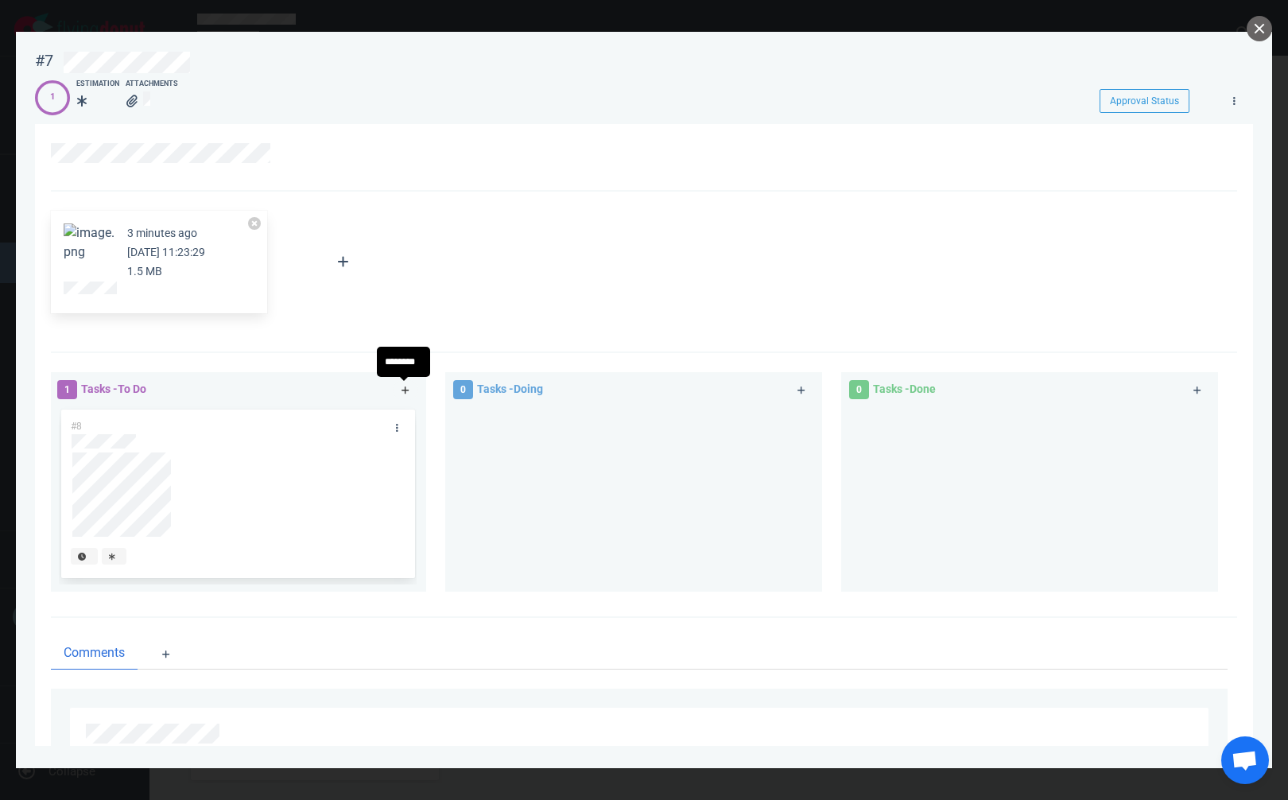
click at [402, 390] on icon at bounding box center [406, 391] width 9 height 10
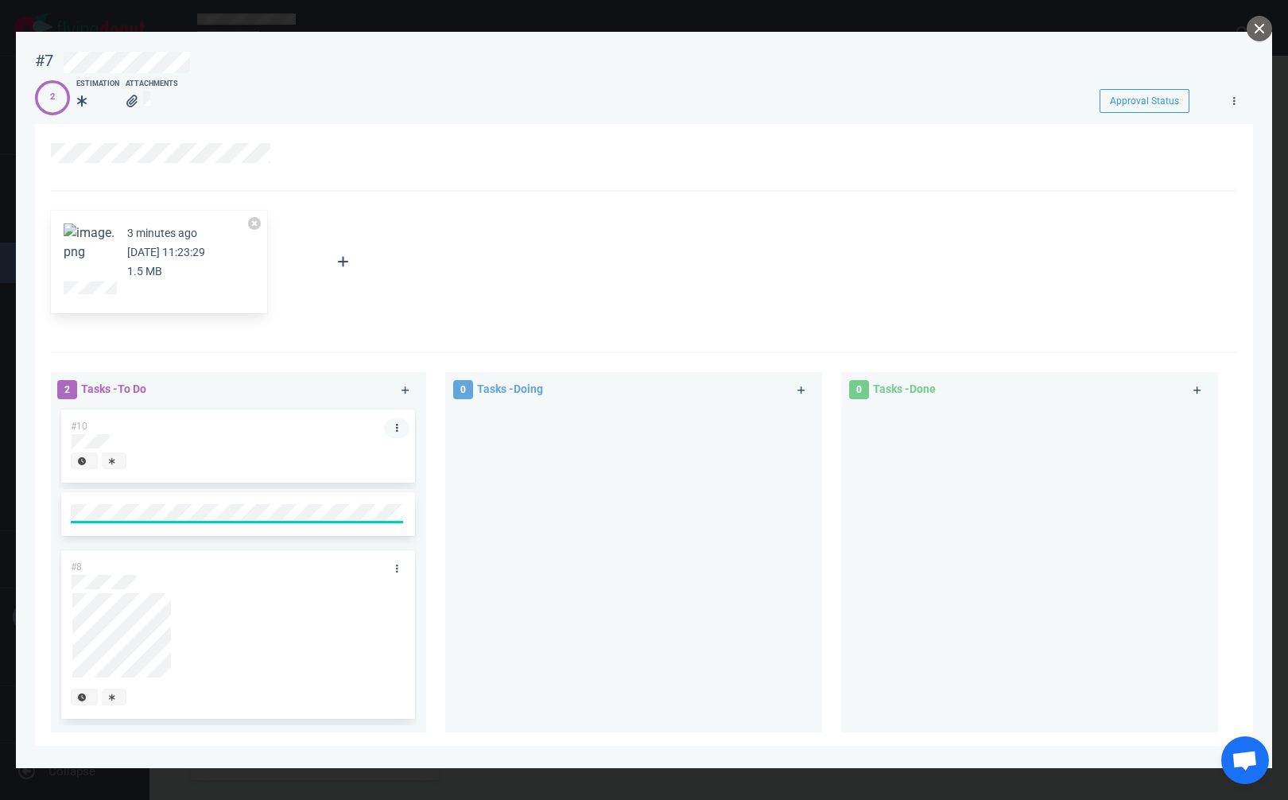
click at [396, 427] on link at bounding box center [396, 428] width 25 height 20
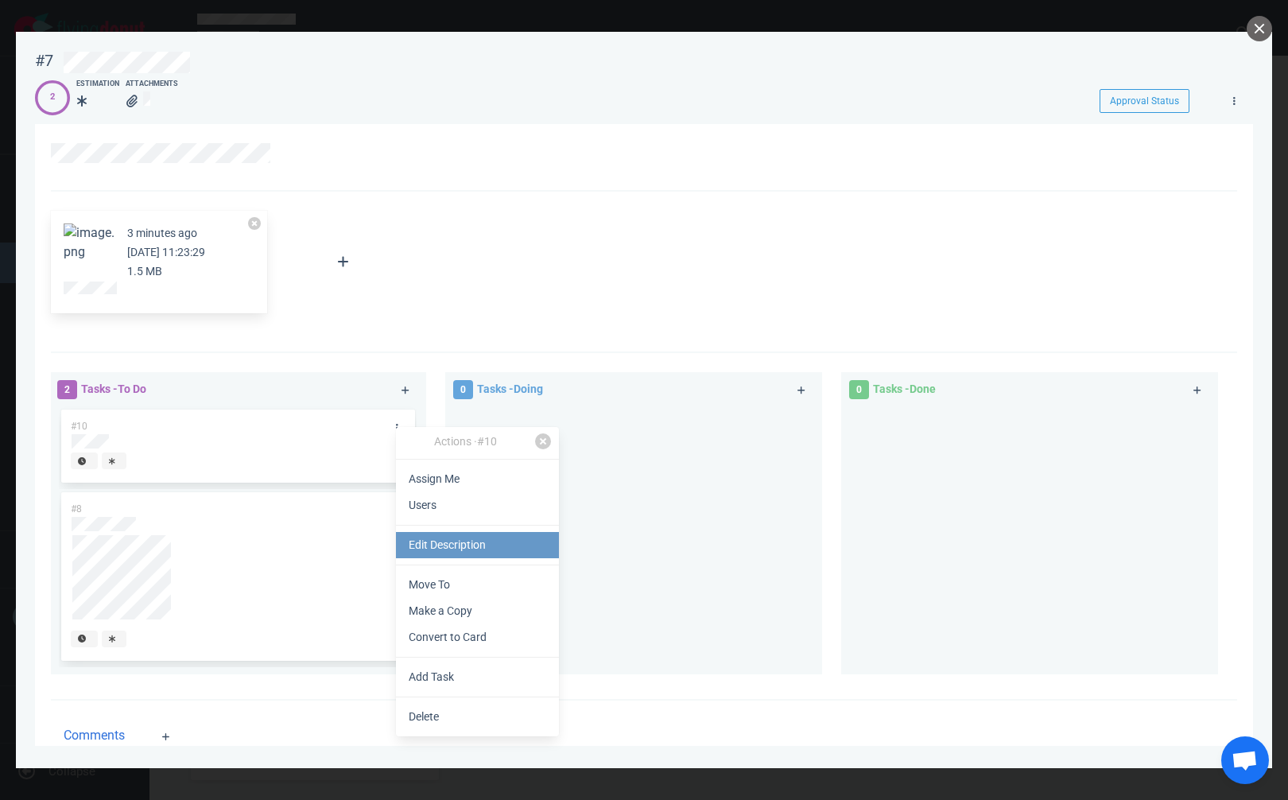
click at [450, 546] on link "Edit Description" at bounding box center [477, 545] width 163 height 26
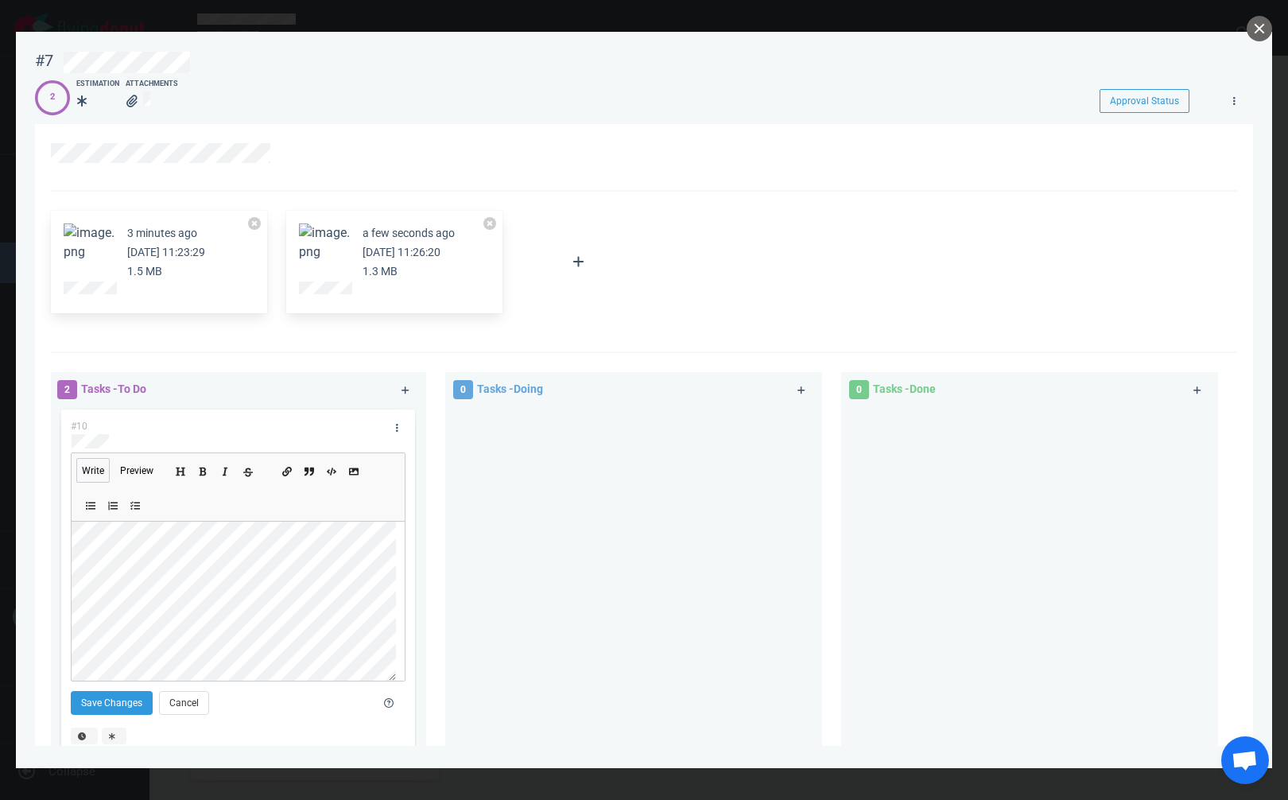
click at [248, 471] on icon "Add strikethrough text" at bounding box center [248, 472] width 10 height 10
click at [288, 474] on icon "Add a link" at bounding box center [286, 472] width 10 height 10
click at [110, 698] on button "Save Changes" at bounding box center [112, 702] width 82 height 24
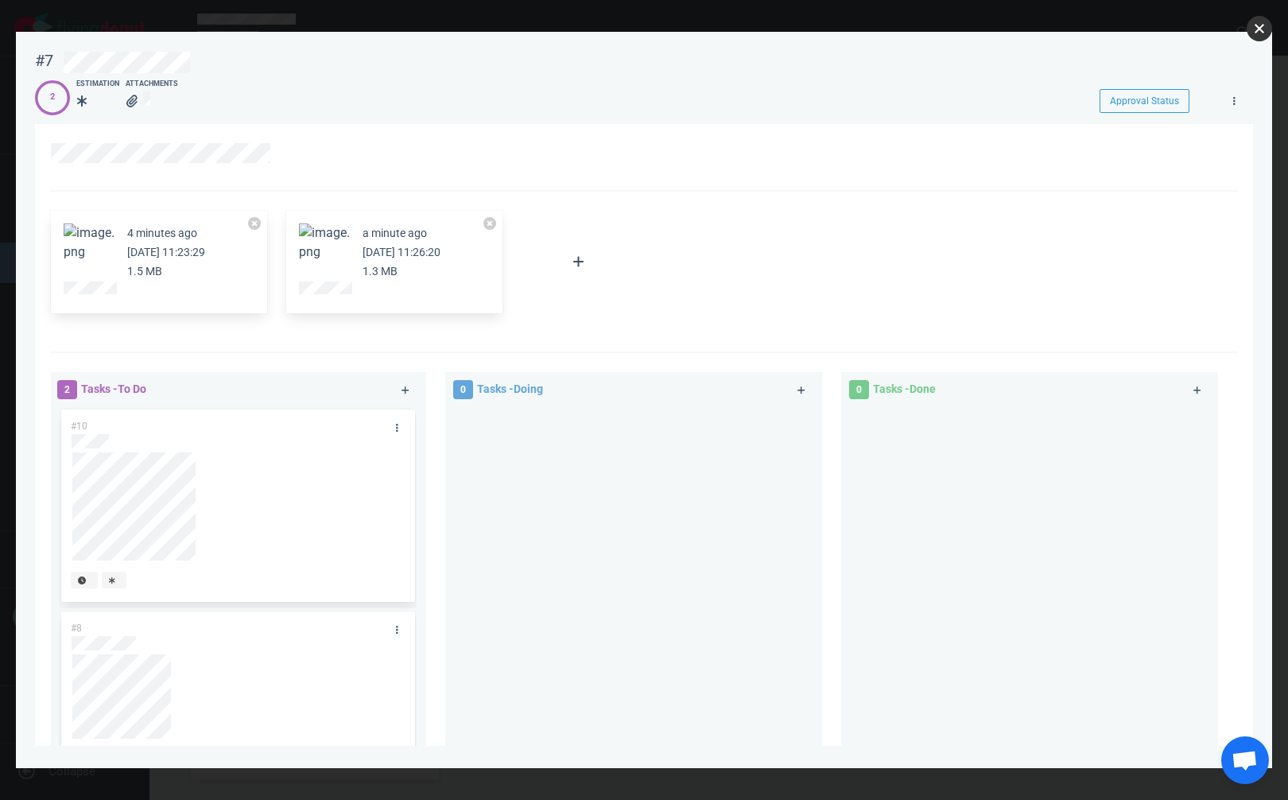
click at [1259, 25] on button "close" at bounding box center [1259, 28] width 25 height 25
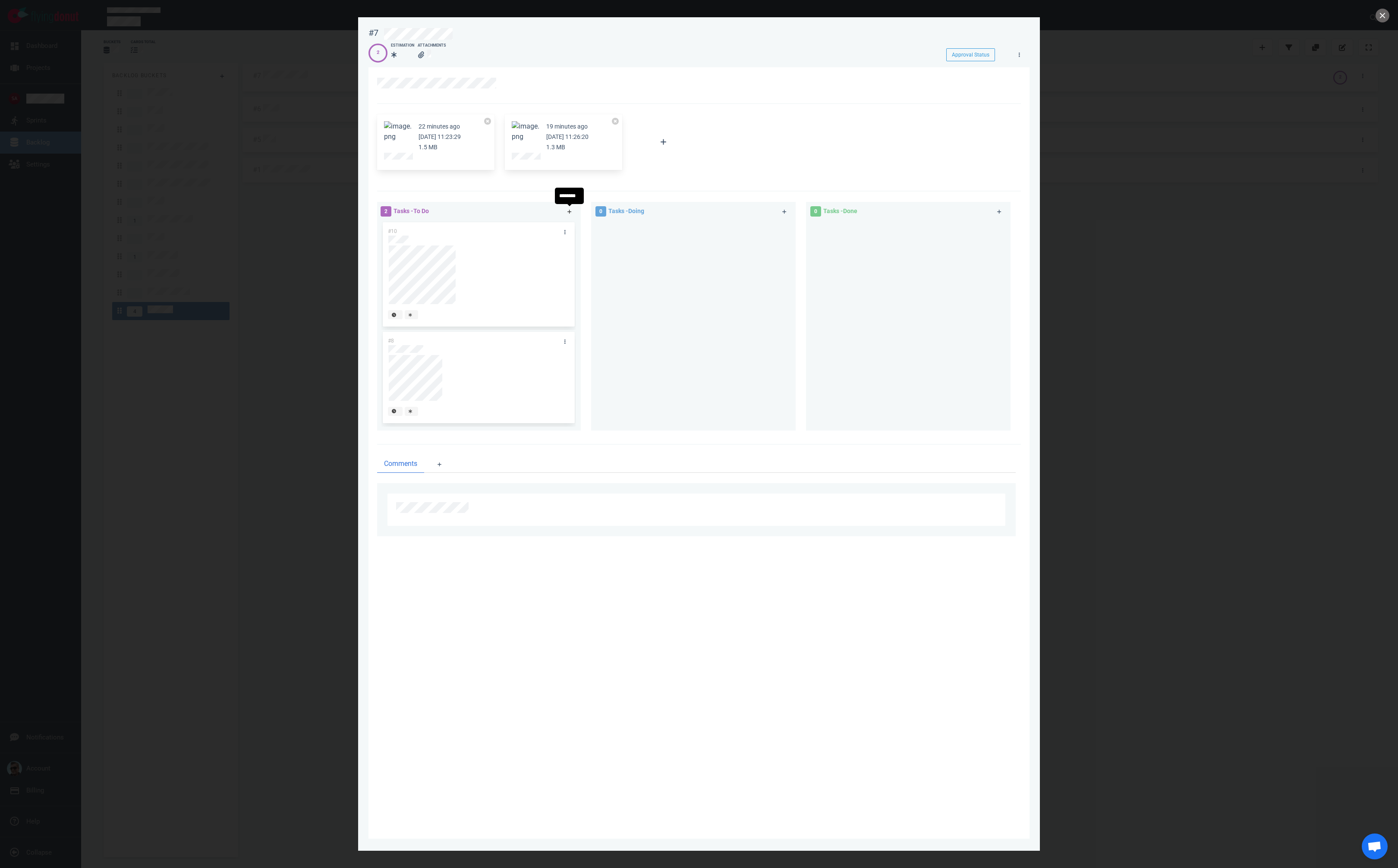
click at [568, 212] on icon at bounding box center [570, 212] width 4 height 4
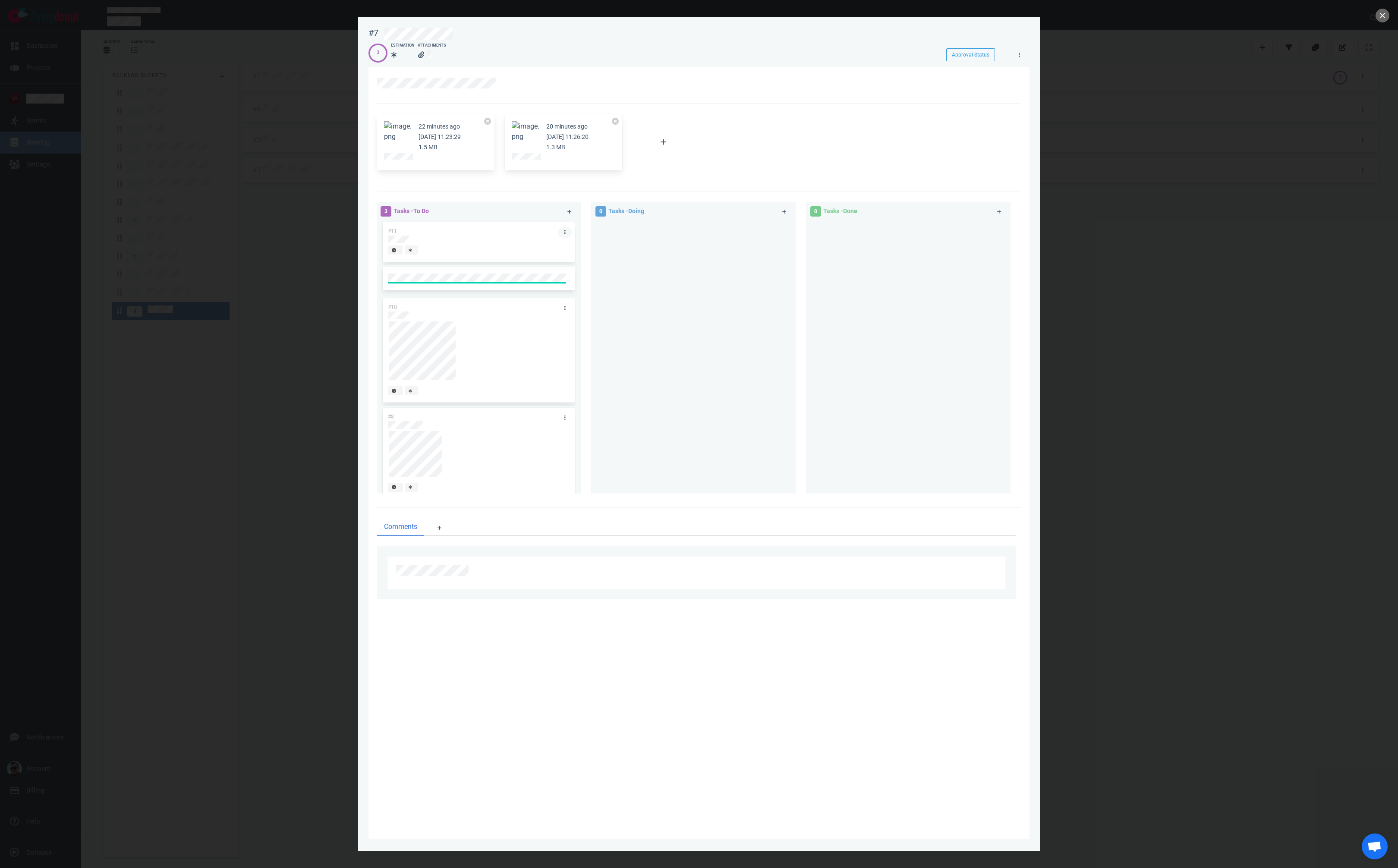
click at [562, 231] on link at bounding box center [564, 232] width 14 height 11
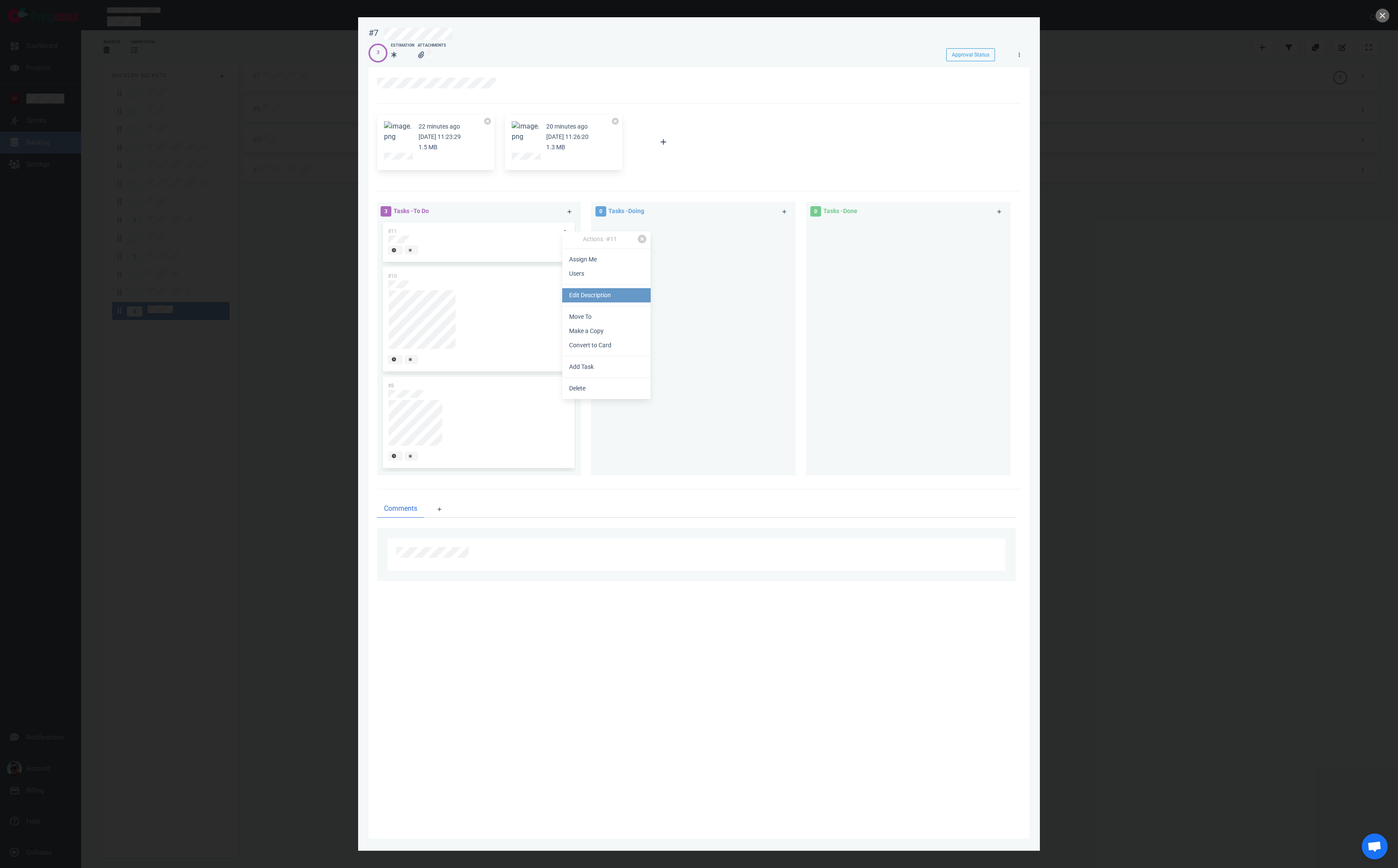
click at [603, 293] on link "Edit Description" at bounding box center [606, 295] width 88 height 14
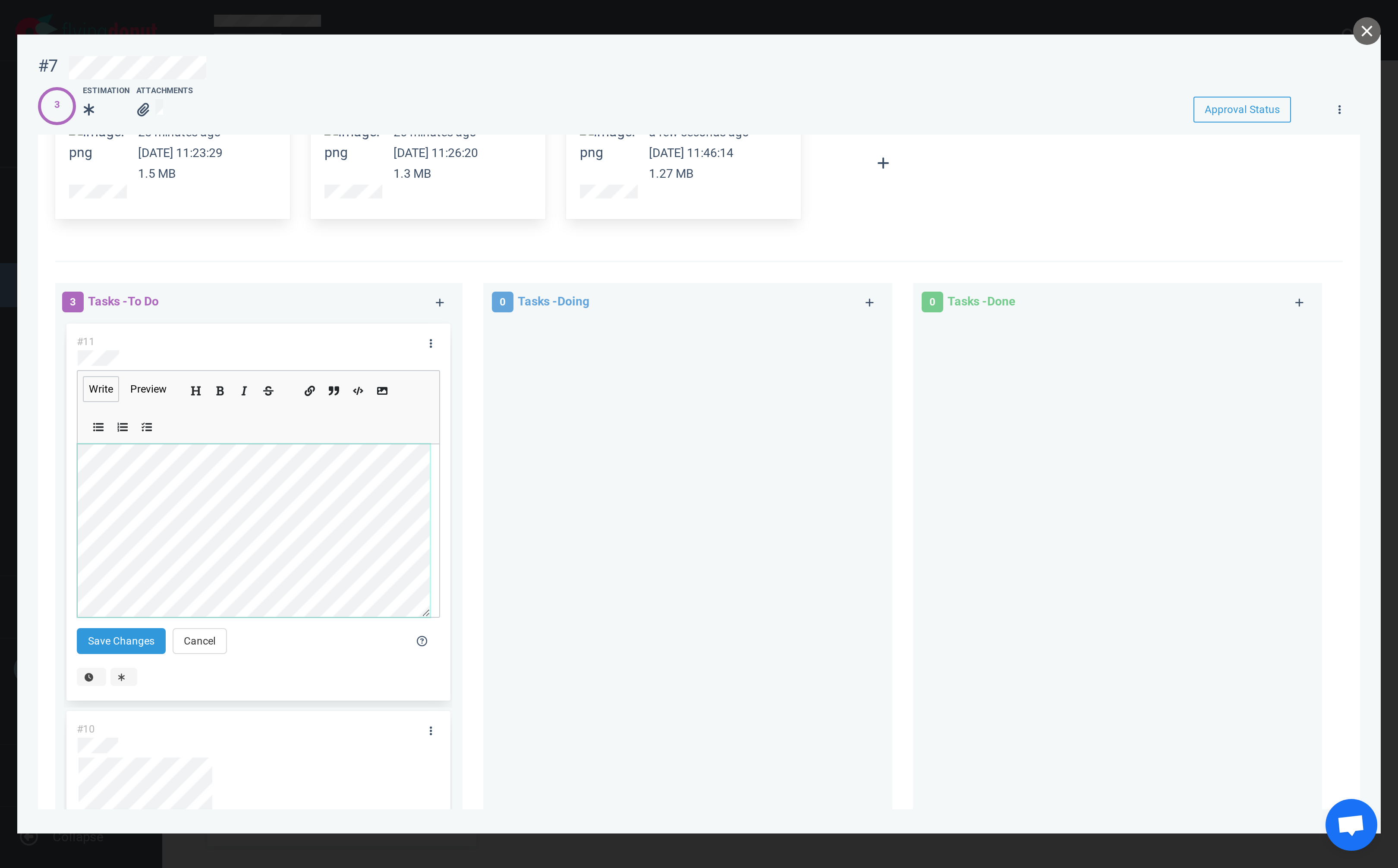
scroll to position [43, 0]
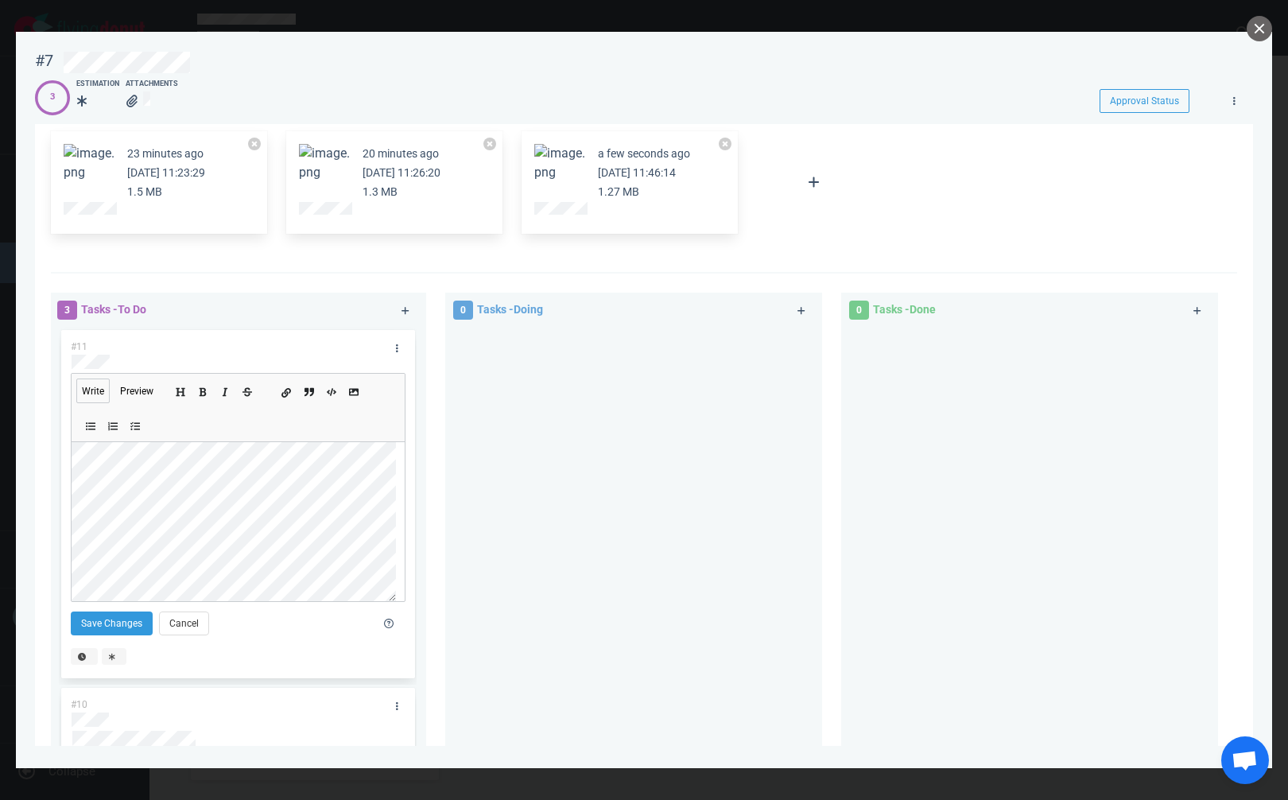
click at [285, 399] on button "Add a link" at bounding box center [285, 390] width 17 height 17
click at [107, 615] on button "Save Changes" at bounding box center [112, 623] width 82 height 24
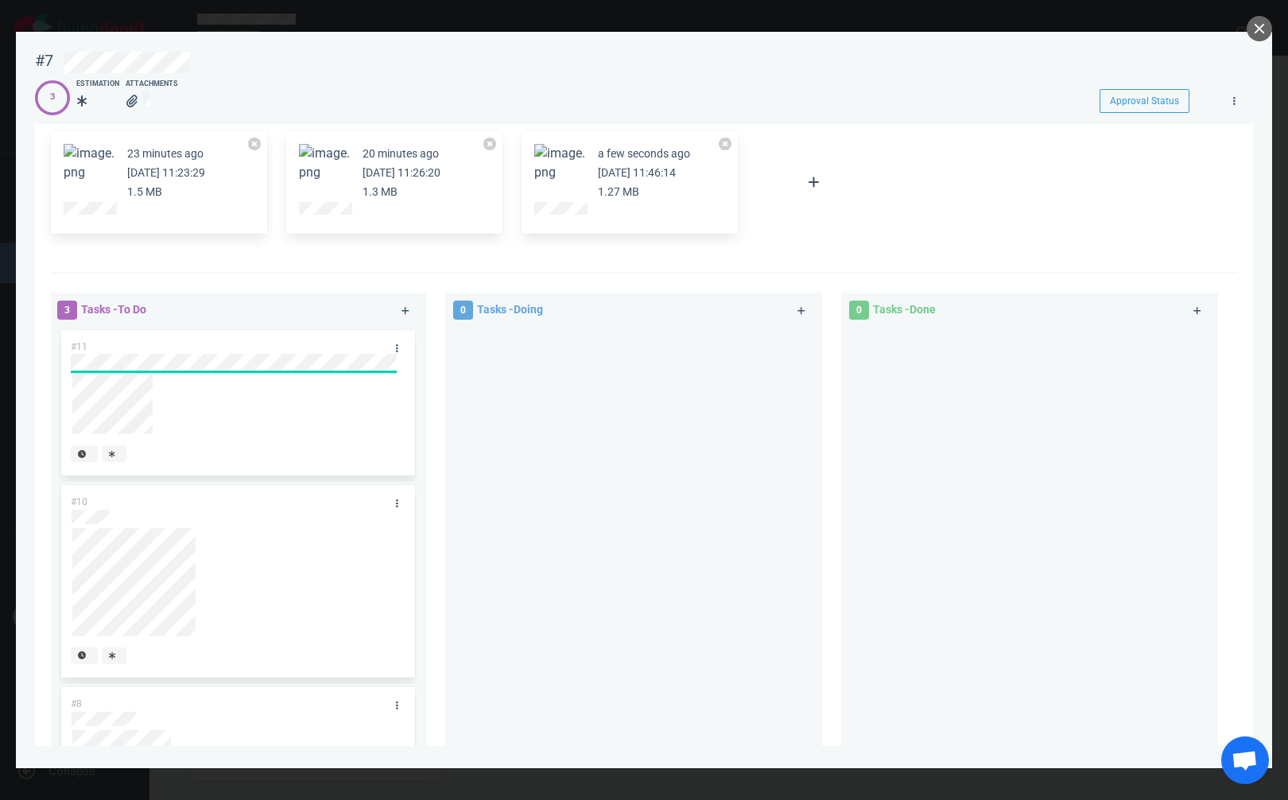
click at [650, 454] on div at bounding box center [634, 572] width 358 height 491
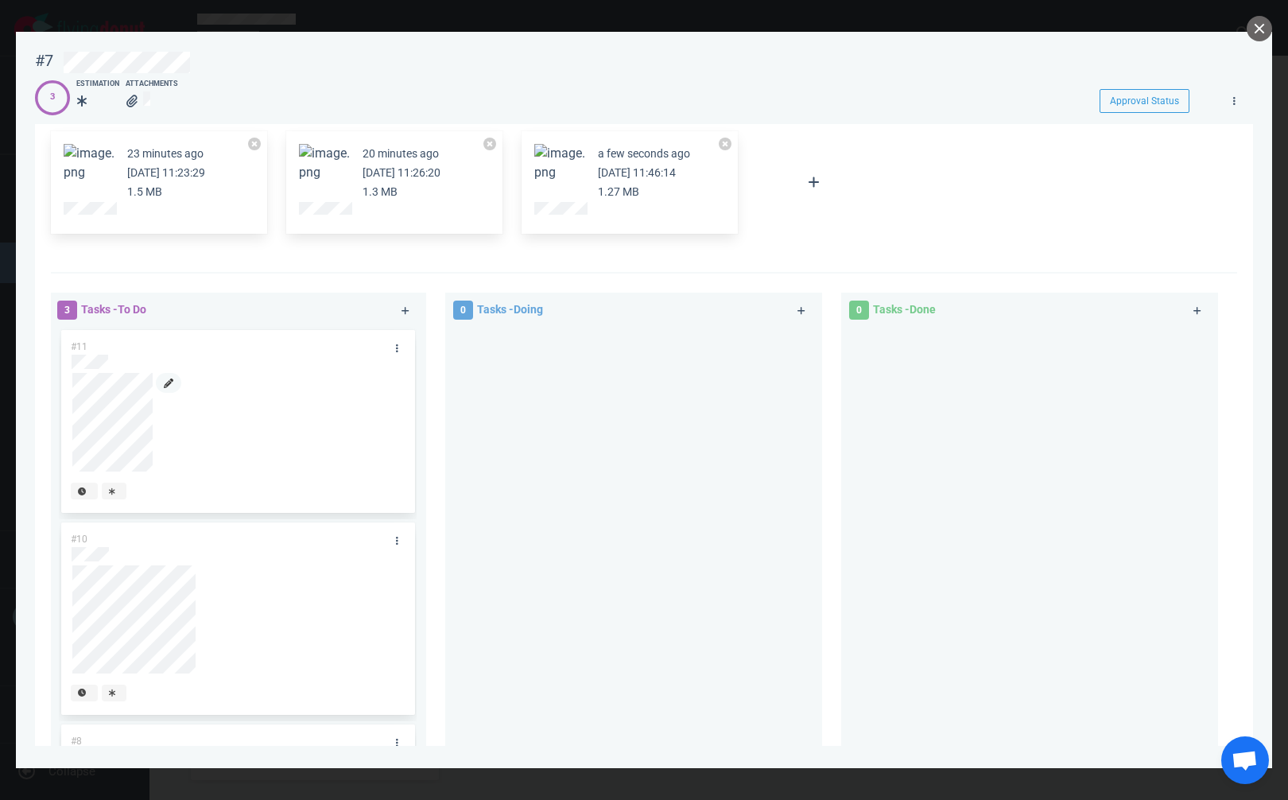
click at [165, 382] on icon at bounding box center [169, 383] width 10 height 10
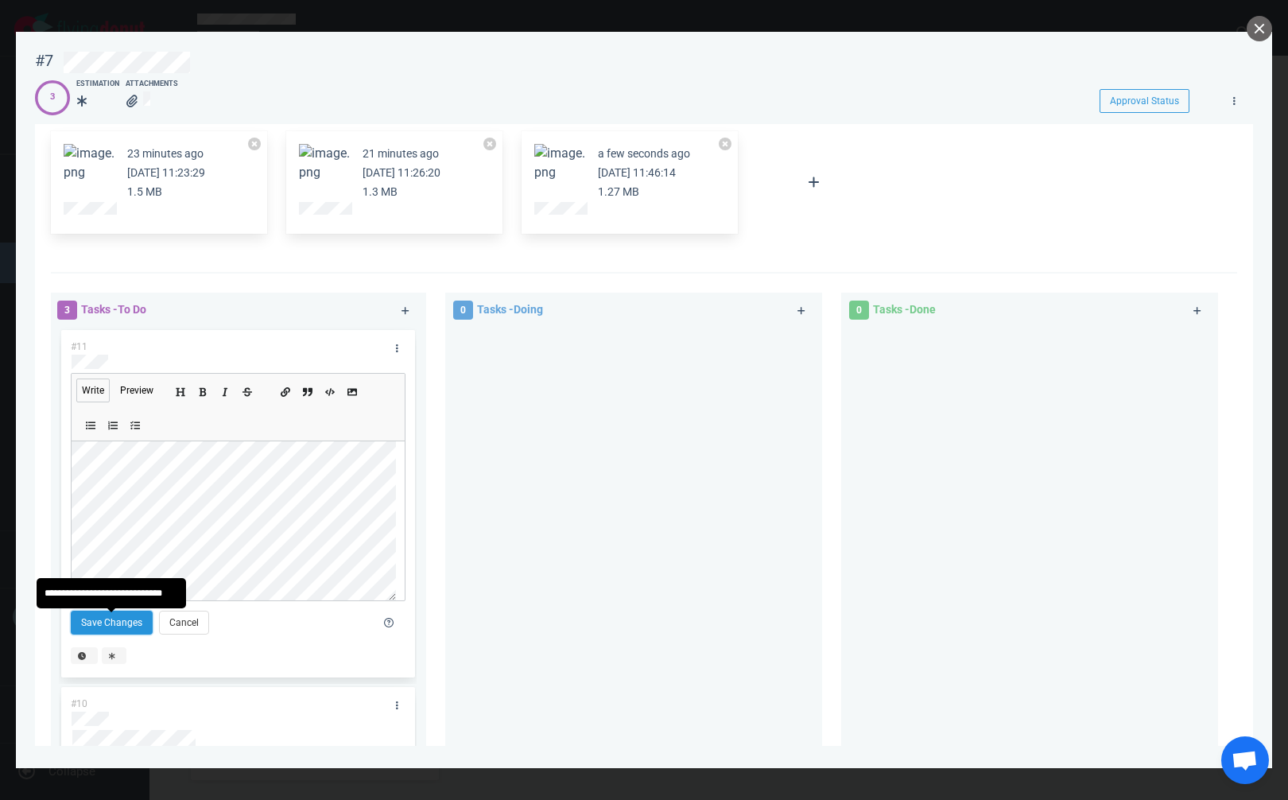
click at [87, 617] on button "Save Changes" at bounding box center [112, 623] width 82 height 24
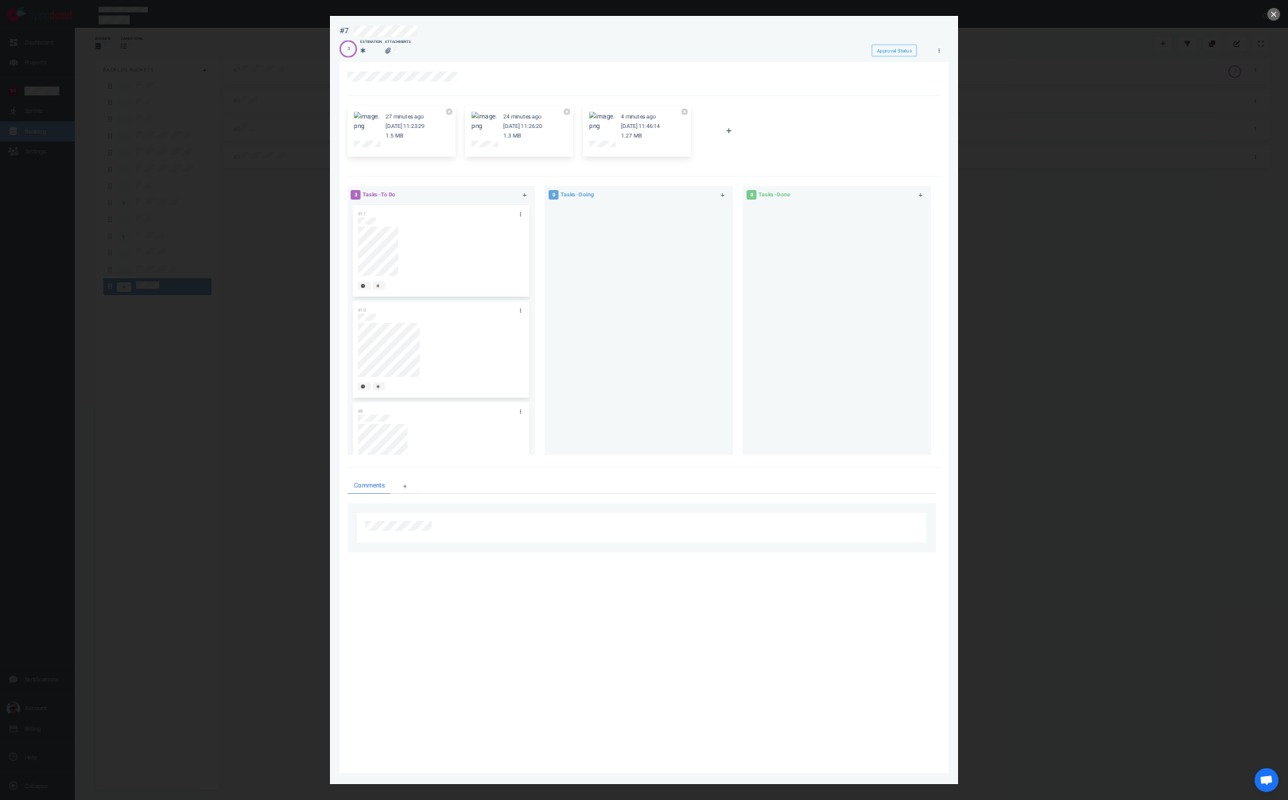
scroll to position [0, 0]
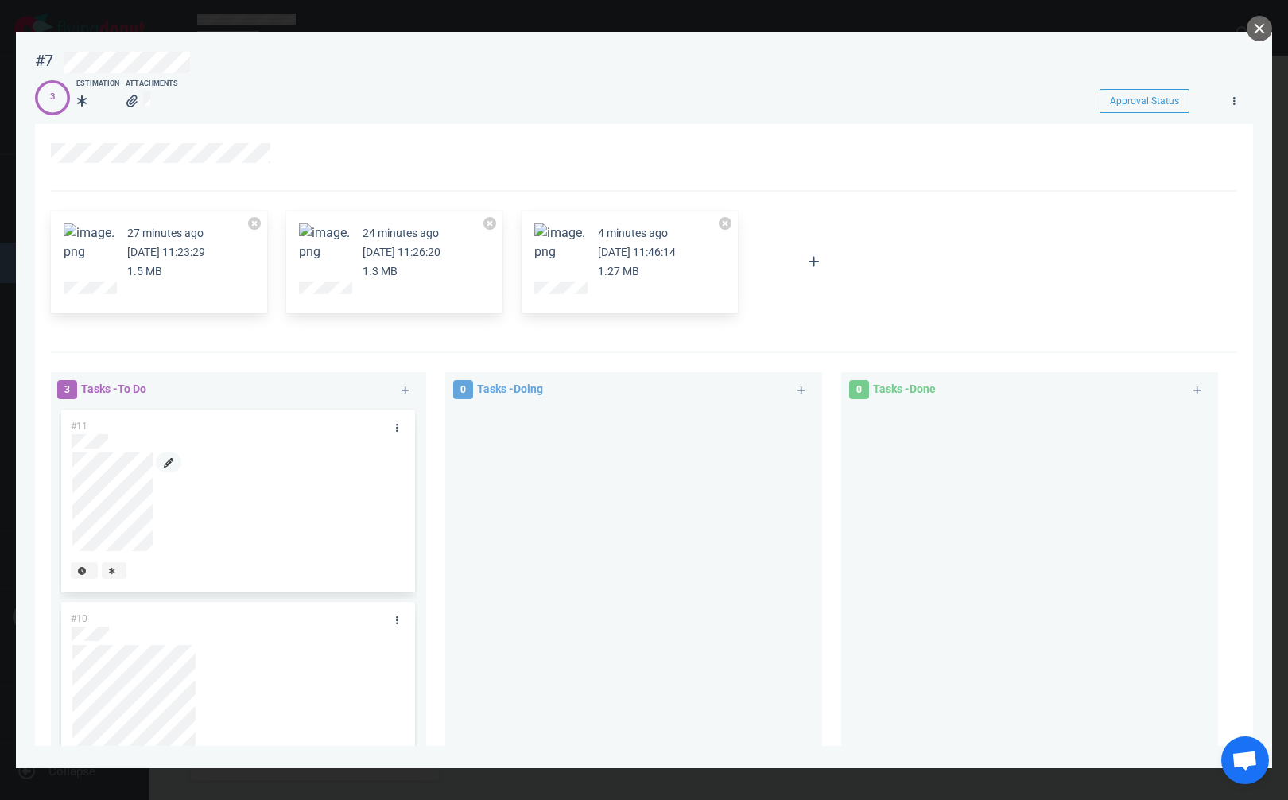
click at [170, 459] on link at bounding box center [168, 462] width 25 height 20
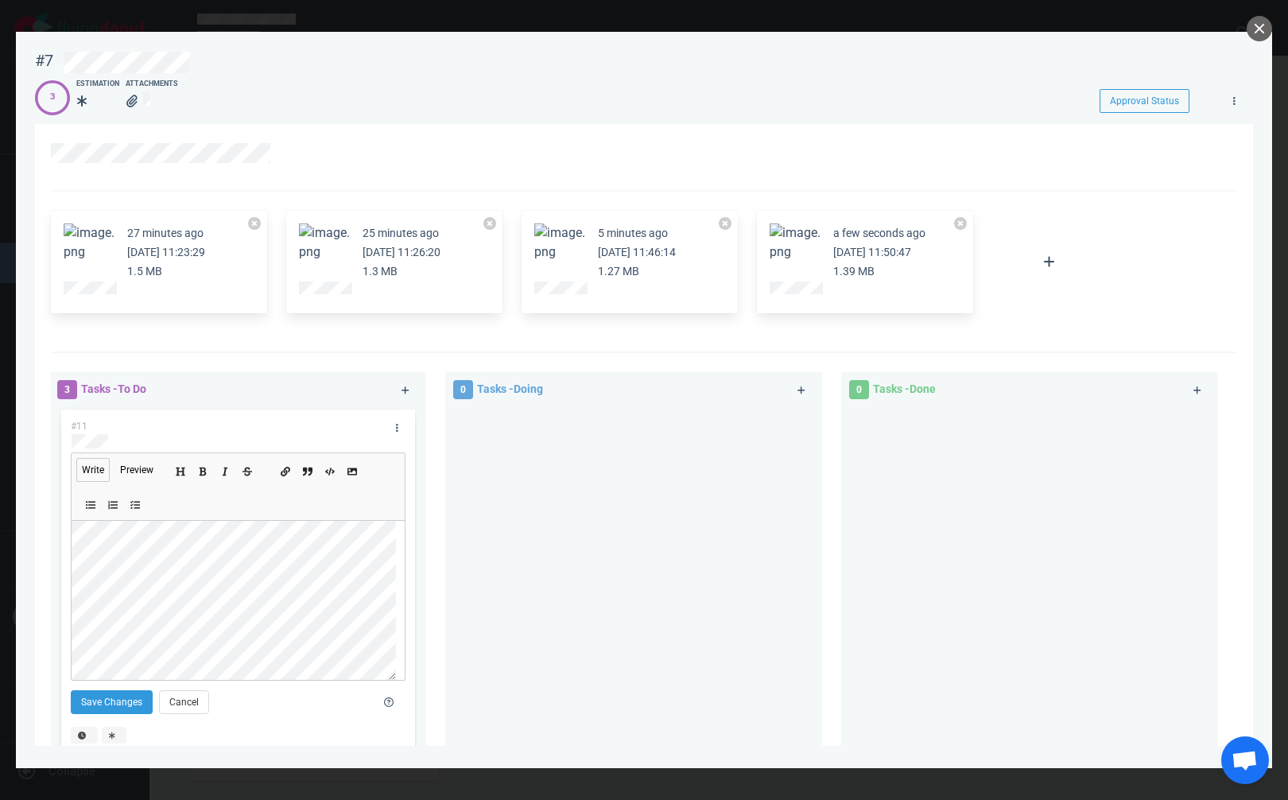
scroll to position [86, 0]
click at [284, 471] on icon "Add a link" at bounding box center [286, 472] width 10 height 10
click at [111, 710] on button "Save Changes" at bounding box center [112, 702] width 82 height 24
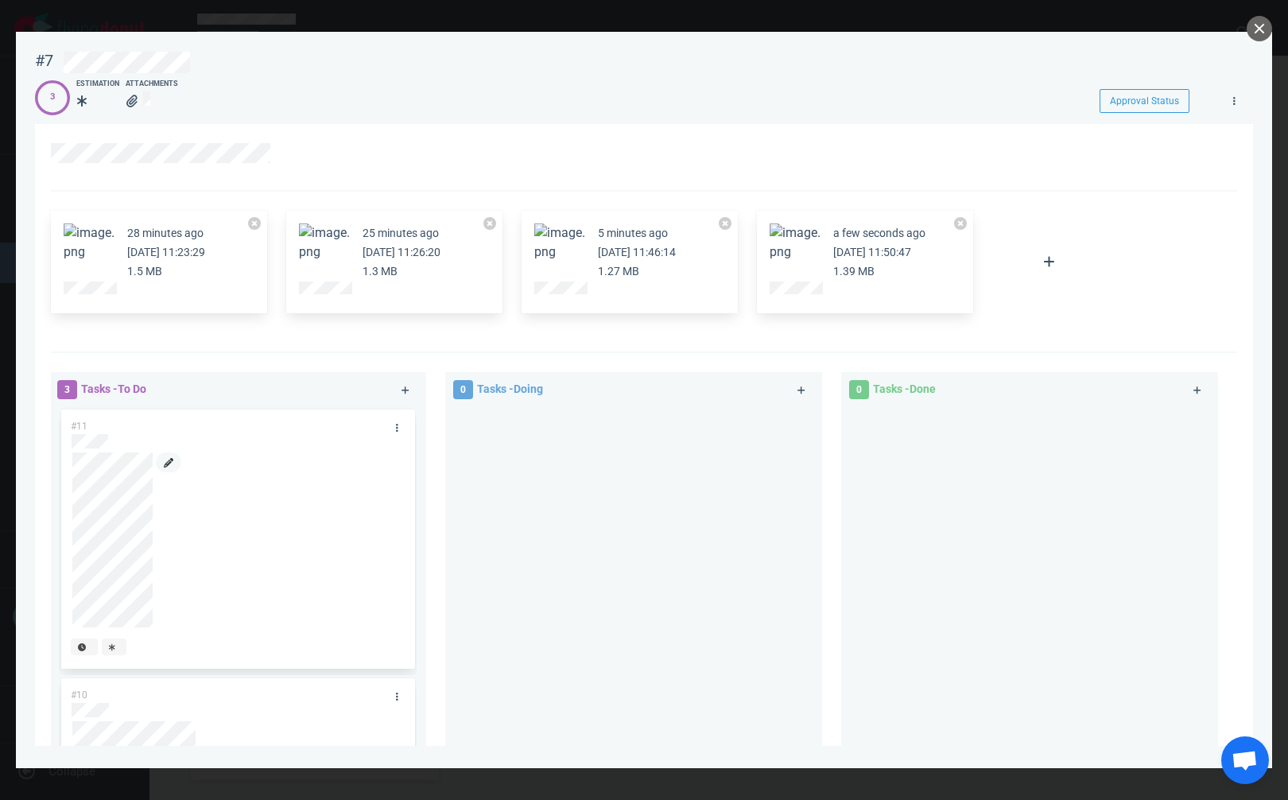
click at [171, 464] on icon at bounding box center [169, 463] width 10 height 10
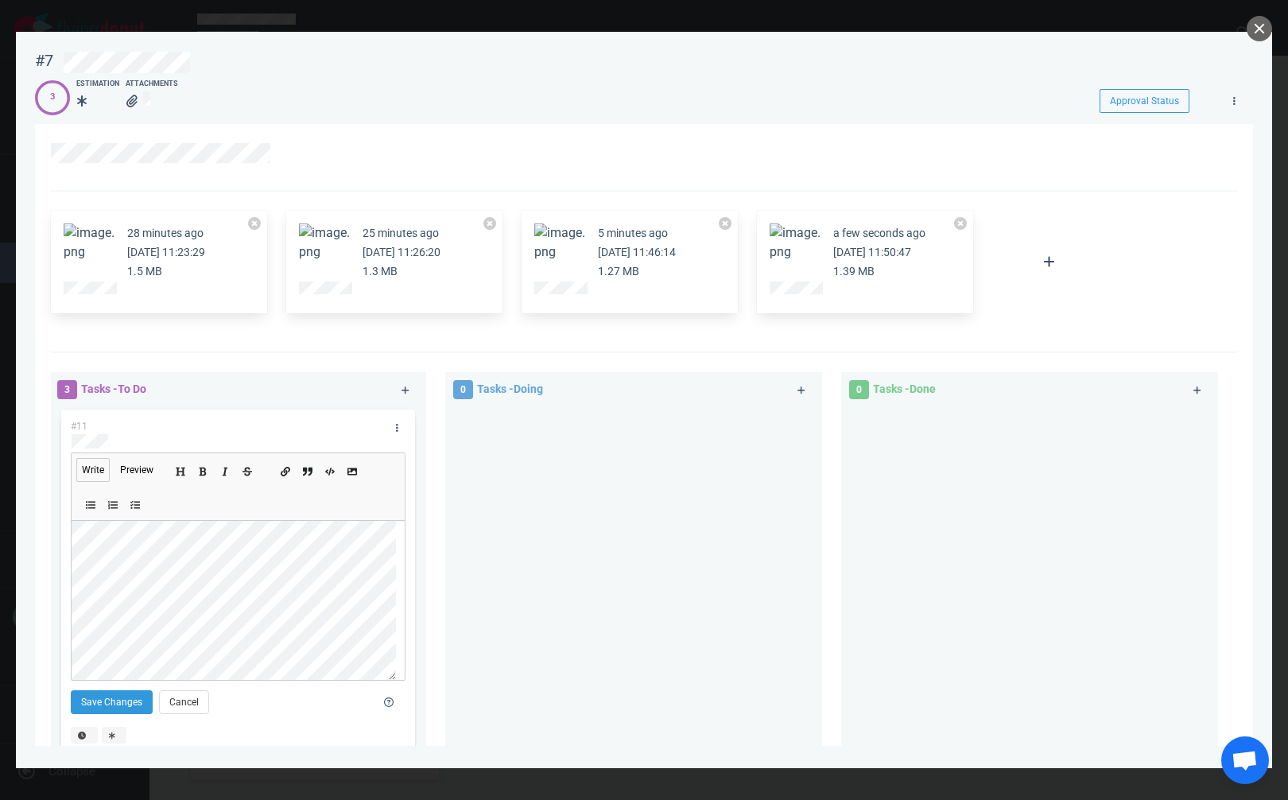
scroll to position [80, 0]
click at [104, 701] on button "Save Changes" at bounding box center [112, 702] width 82 height 24
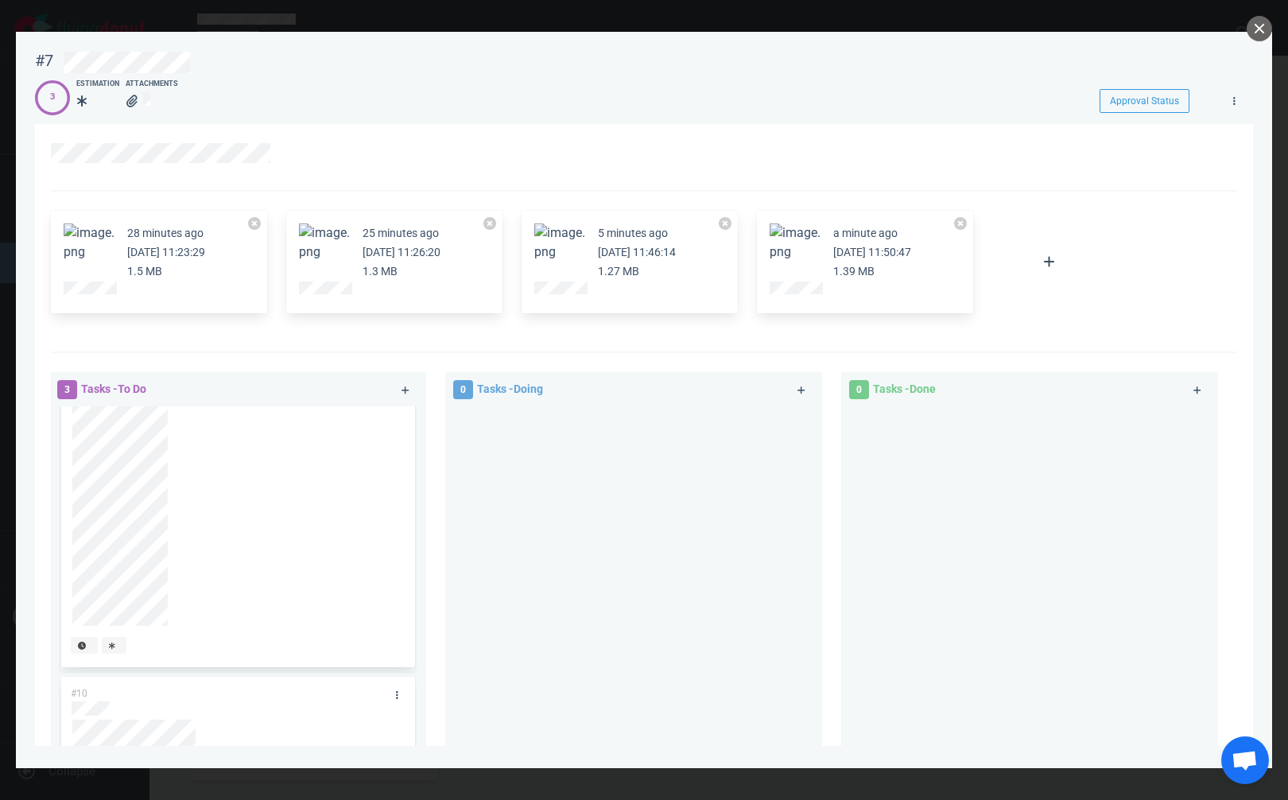
scroll to position [0, 0]
click at [403, 387] on icon at bounding box center [406, 390] width 8 height 8
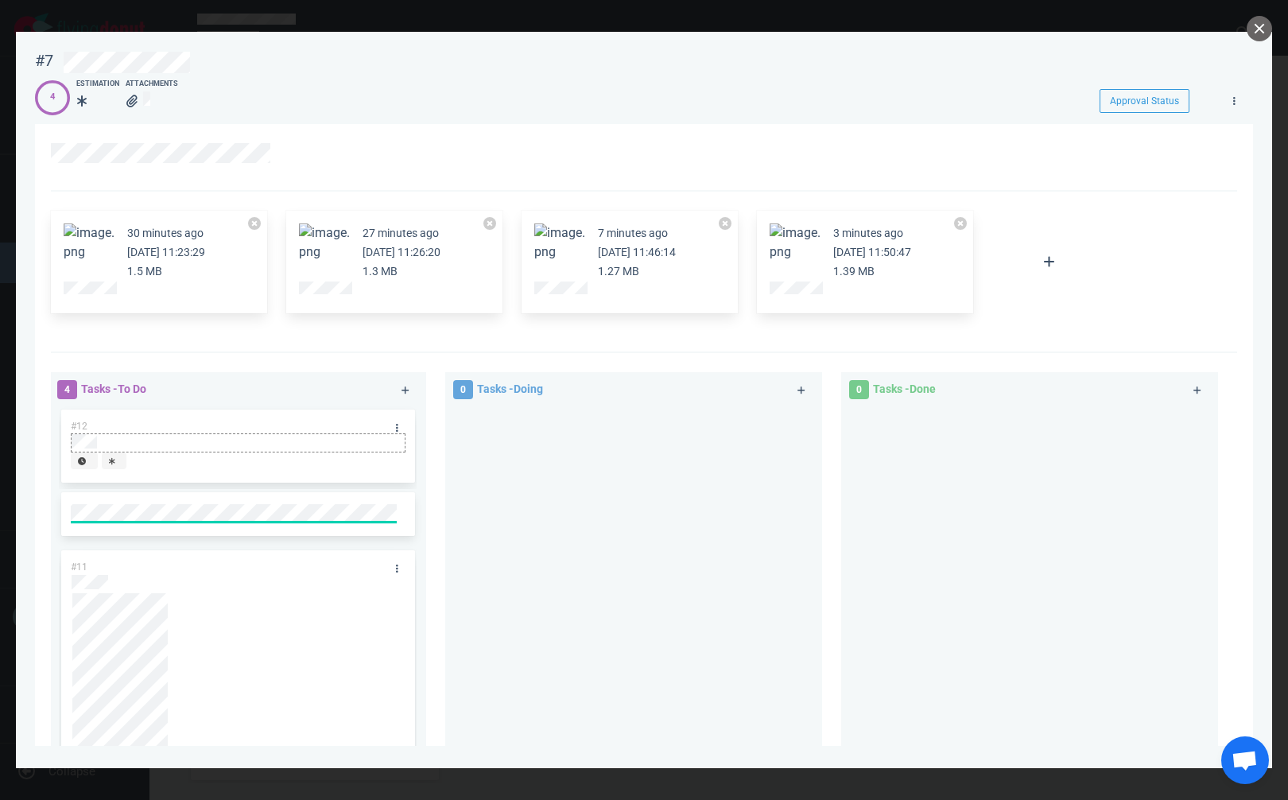
click at [123, 441] on div at bounding box center [238, 441] width 332 height 14
click at [384, 429] on link at bounding box center [396, 428] width 25 height 20
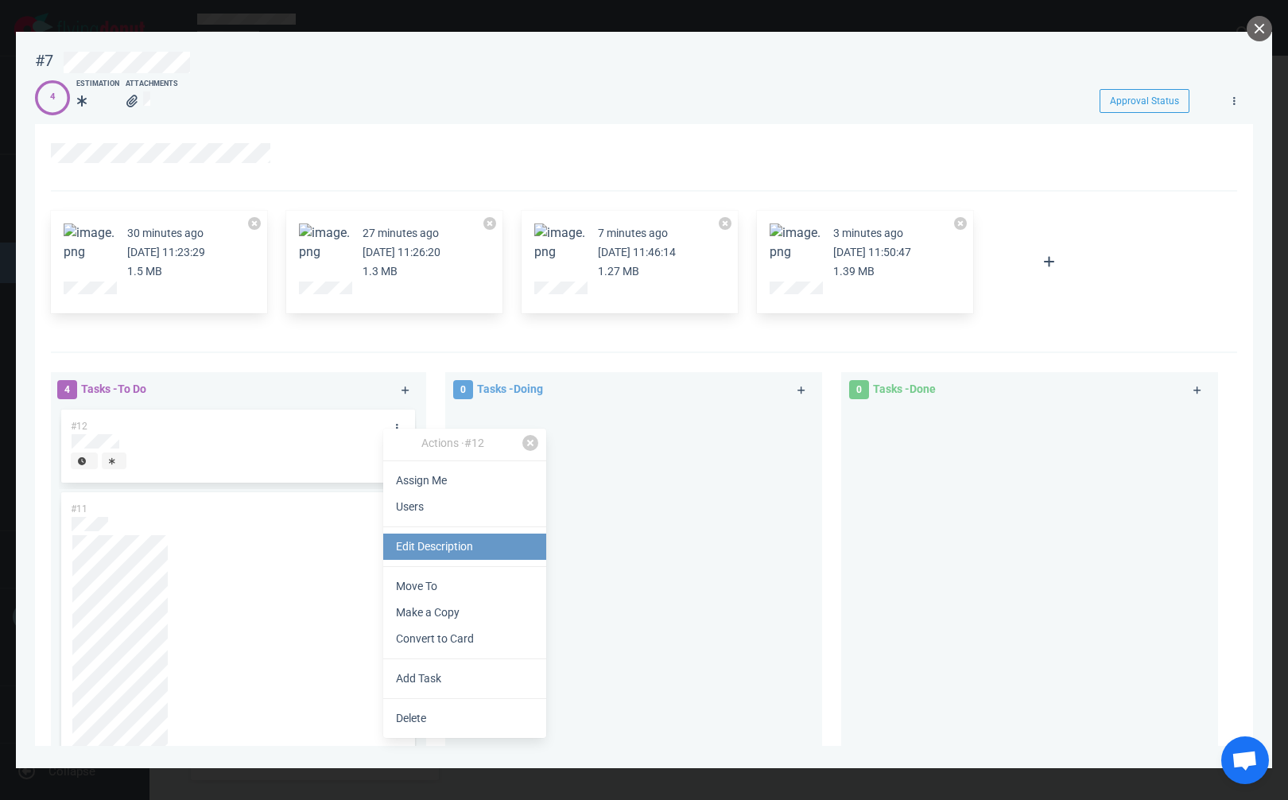
click at [464, 555] on link "Edit Description" at bounding box center [464, 546] width 163 height 26
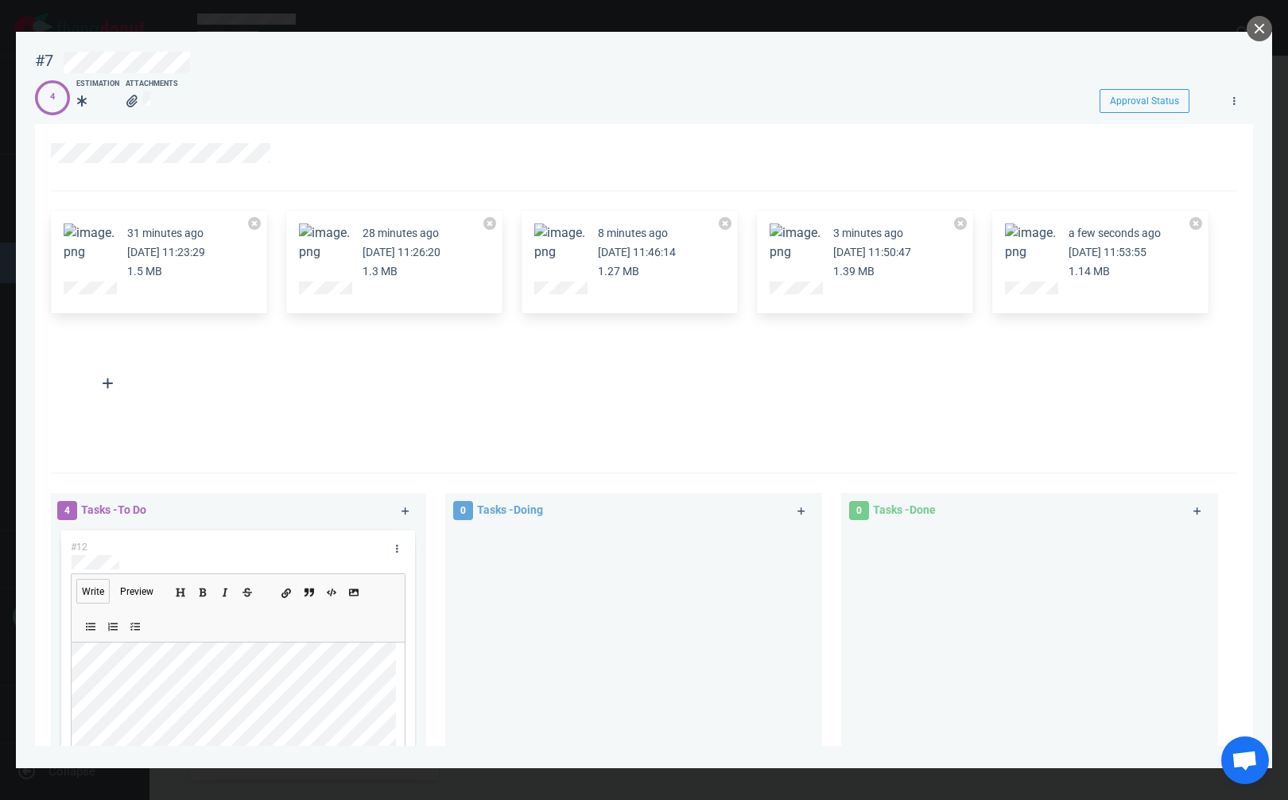
click at [288, 596] on icon "Add a link" at bounding box center [286, 593] width 10 height 10
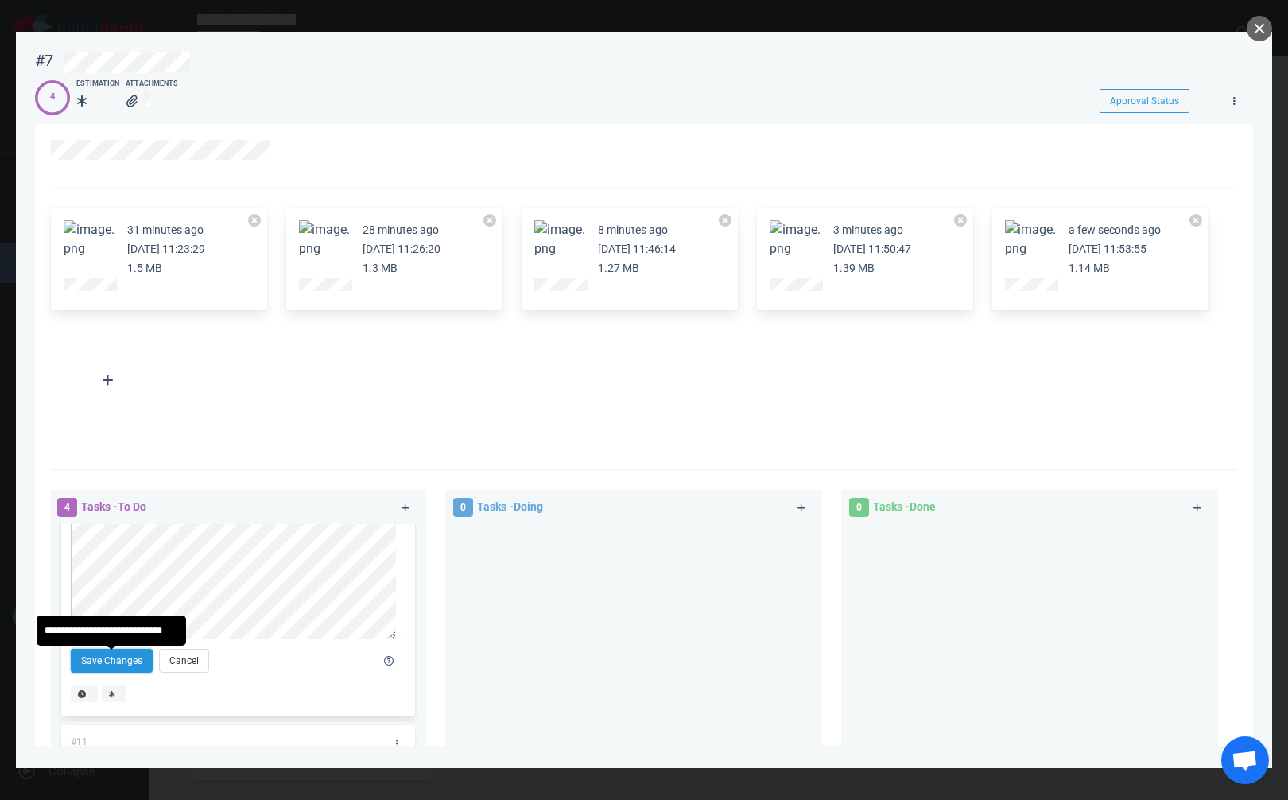
click at [135, 662] on button "Save Changes" at bounding box center [112, 661] width 82 height 24
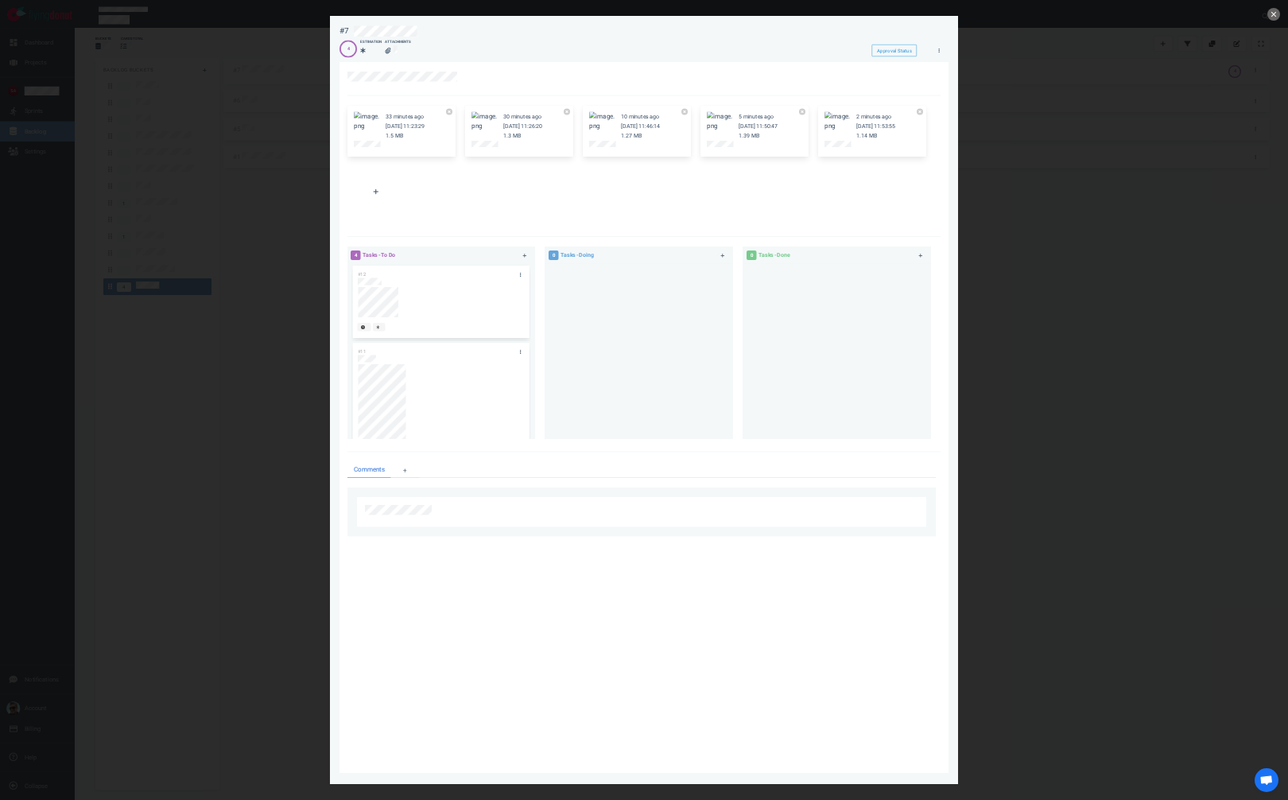
scroll to position [0, 0]
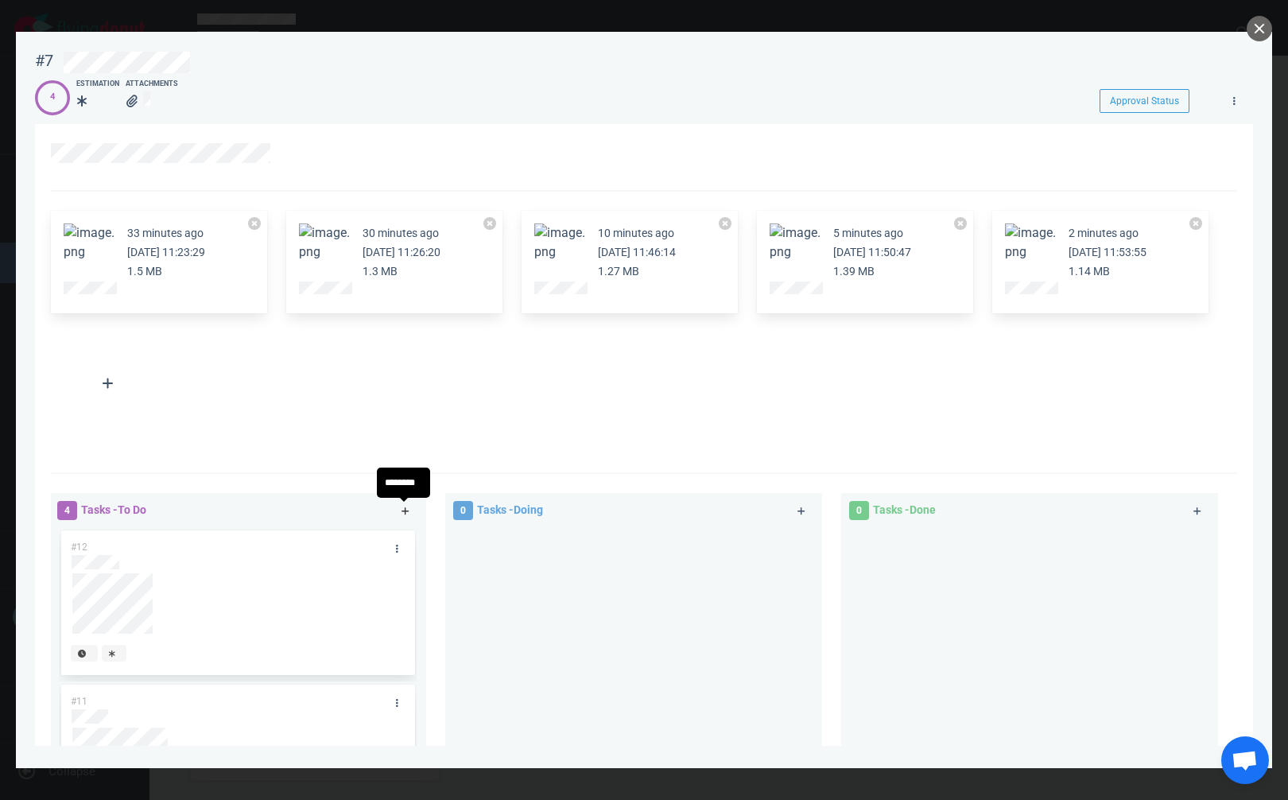
click at [402, 513] on icon at bounding box center [406, 511] width 9 height 10
click at [402, 504] on link at bounding box center [405, 511] width 25 height 20
drag, startPoint x: 394, startPoint y: 534, endPoint x: 392, endPoint y: 545, distance: 11.4
click at [394, 537] on div "#13 #12 #11 #10 #8" at bounding box center [238, 696] width 358 height 338
click at [390, 549] on link at bounding box center [396, 549] width 25 height 20
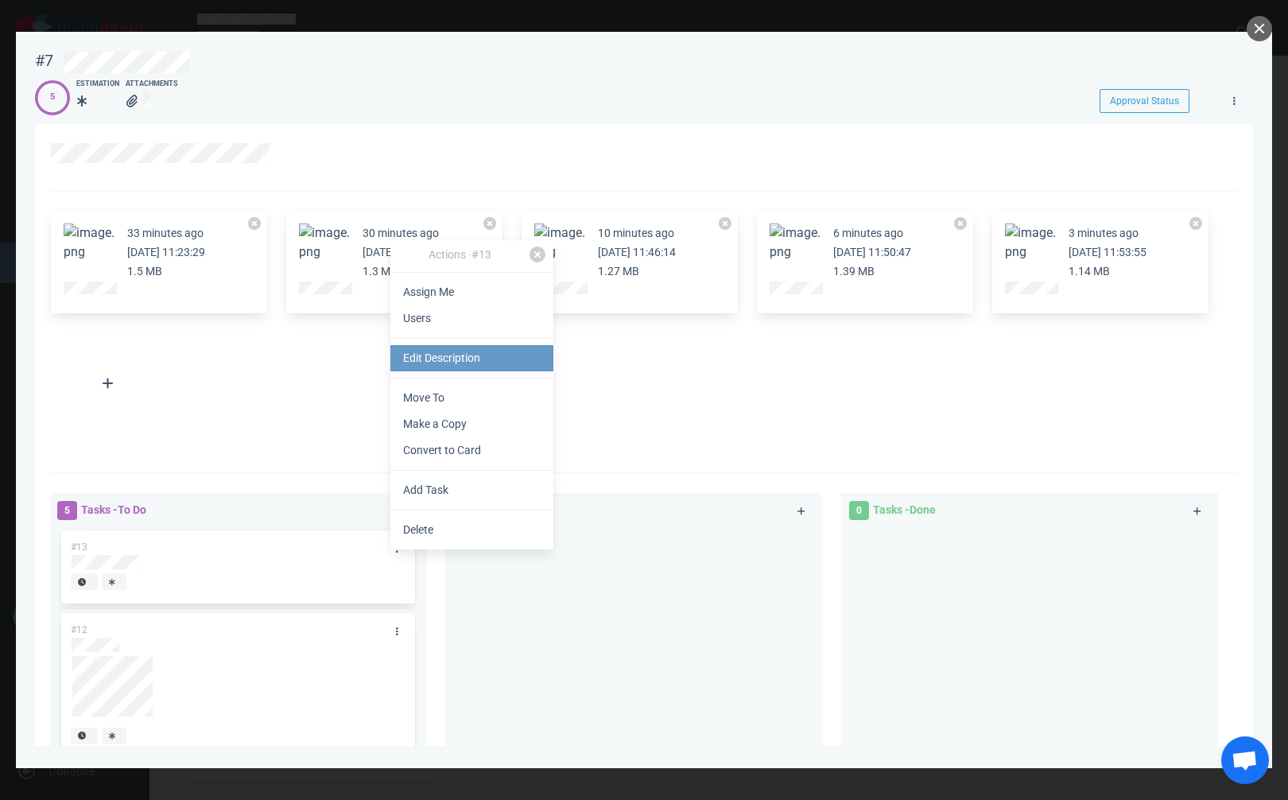
click at [494, 348] on link "Edit Description" at bounding box center [471, 358] width 163 height 26
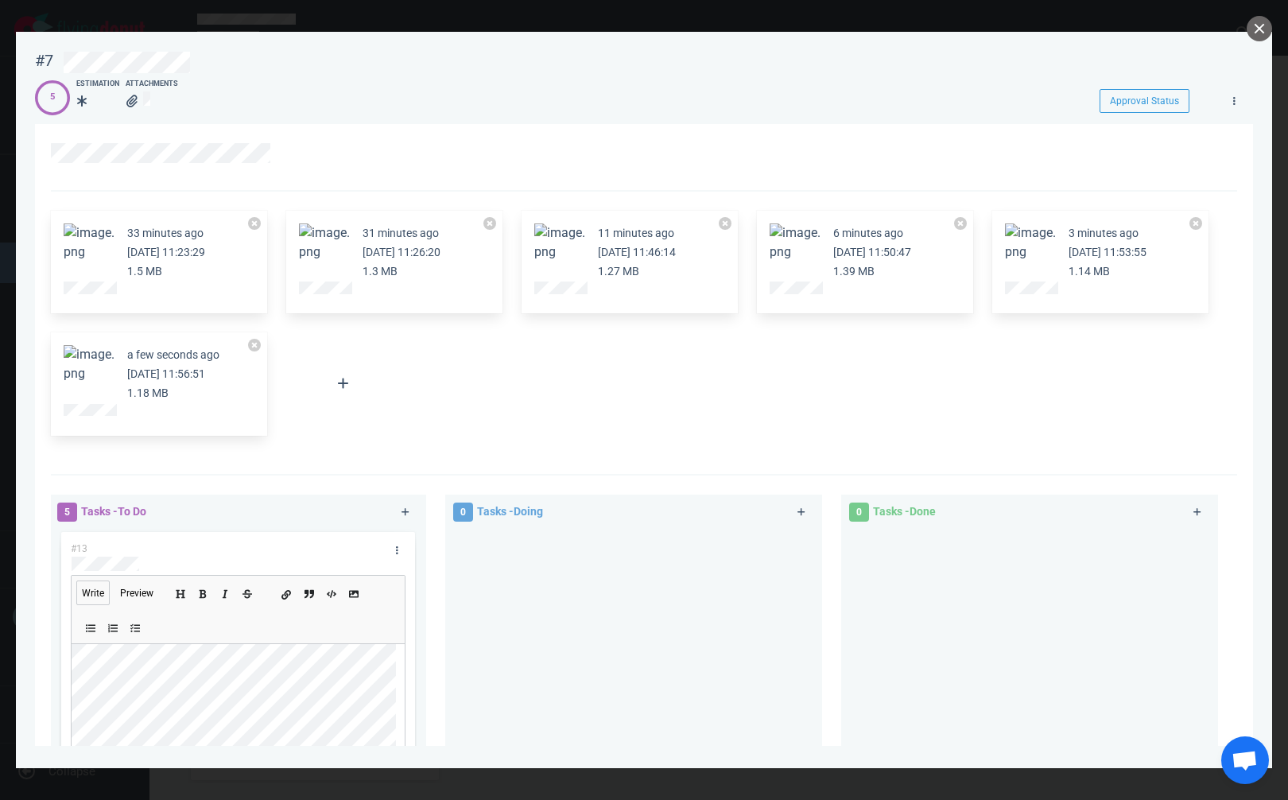
click at [282, 591] on button "Add a link" at bounding box center [285, 592] width 17 height 17
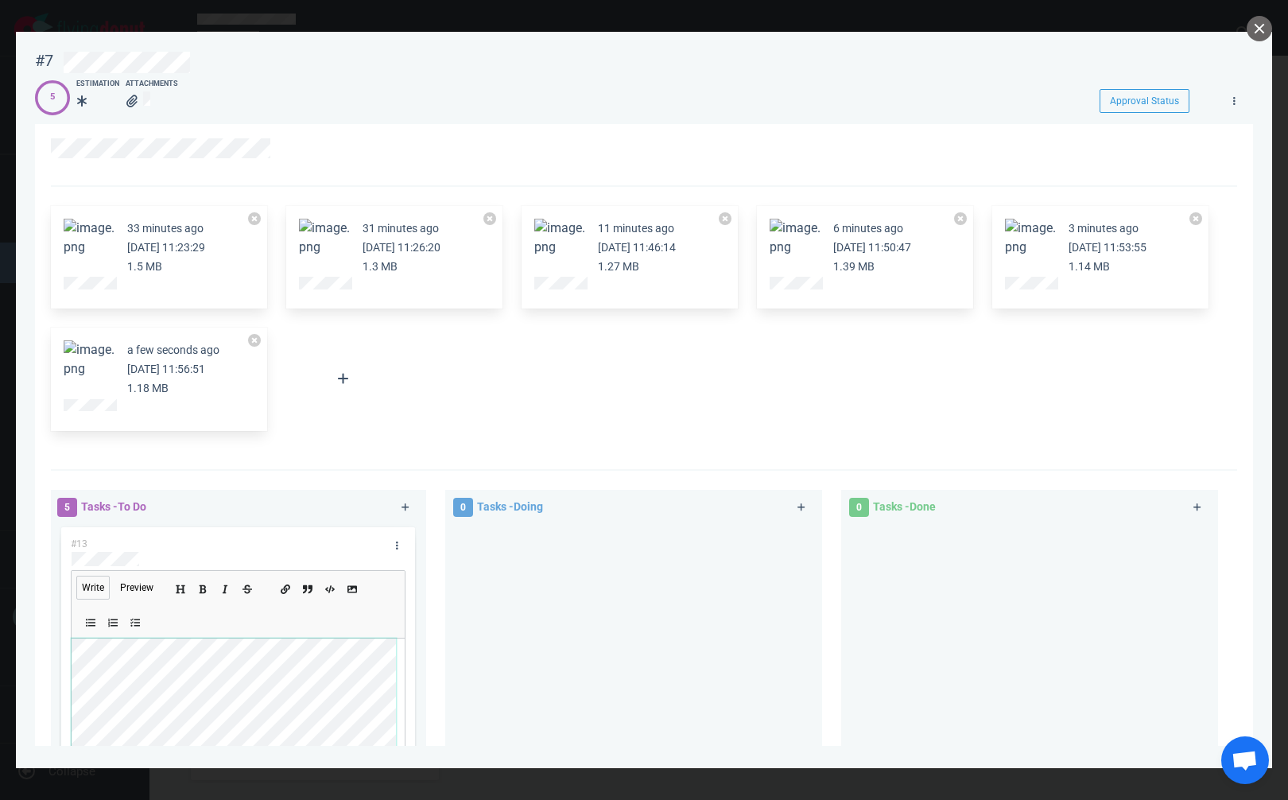
scroll to position [243, 0]
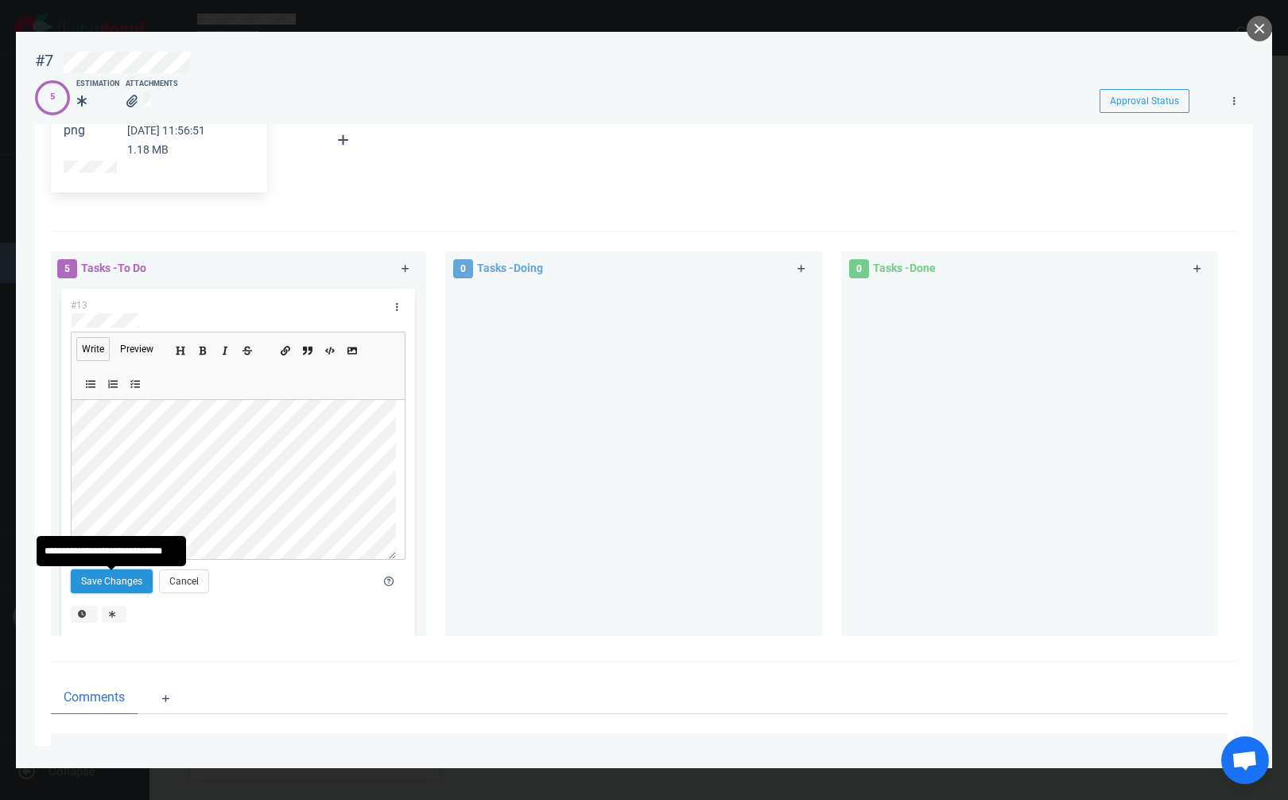
click at [131, 588] on button "Save Changes" at bounding box center [112, 581] width 82 height 24
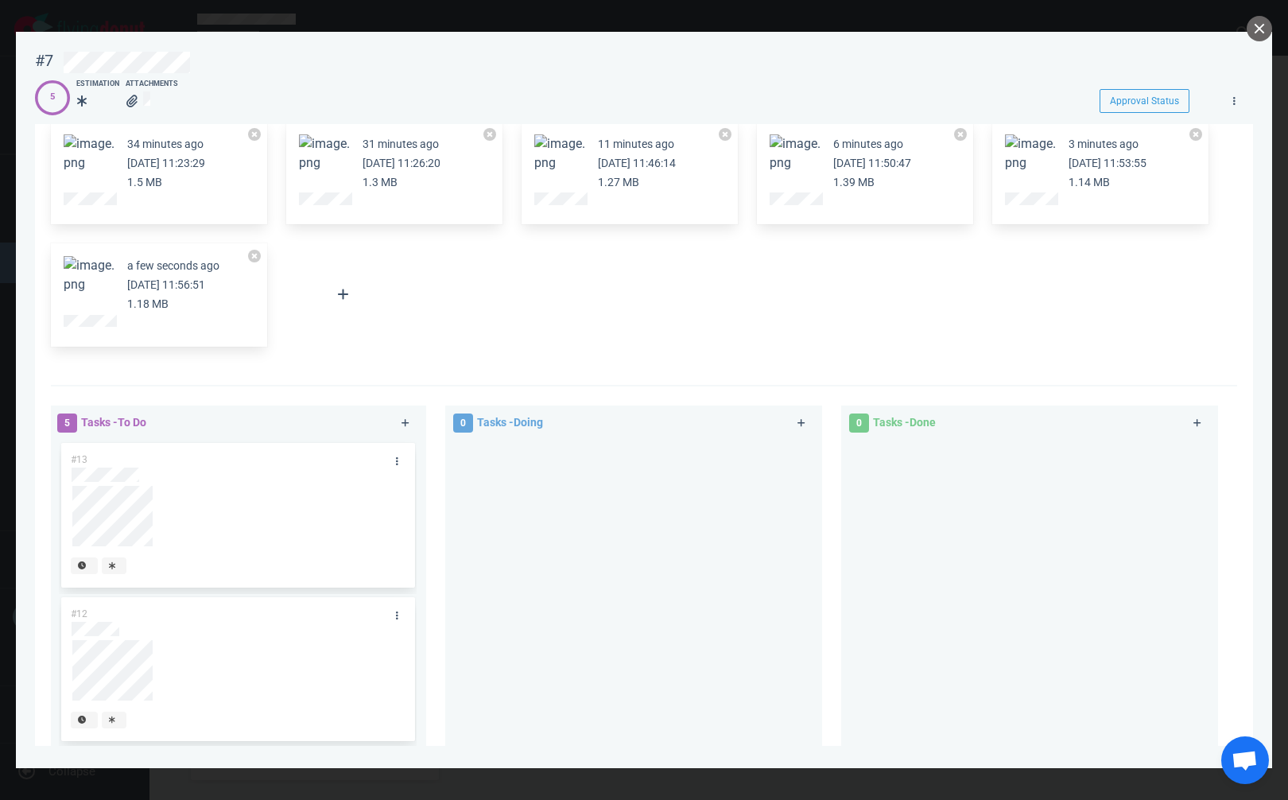
scroll to position [0, 0]
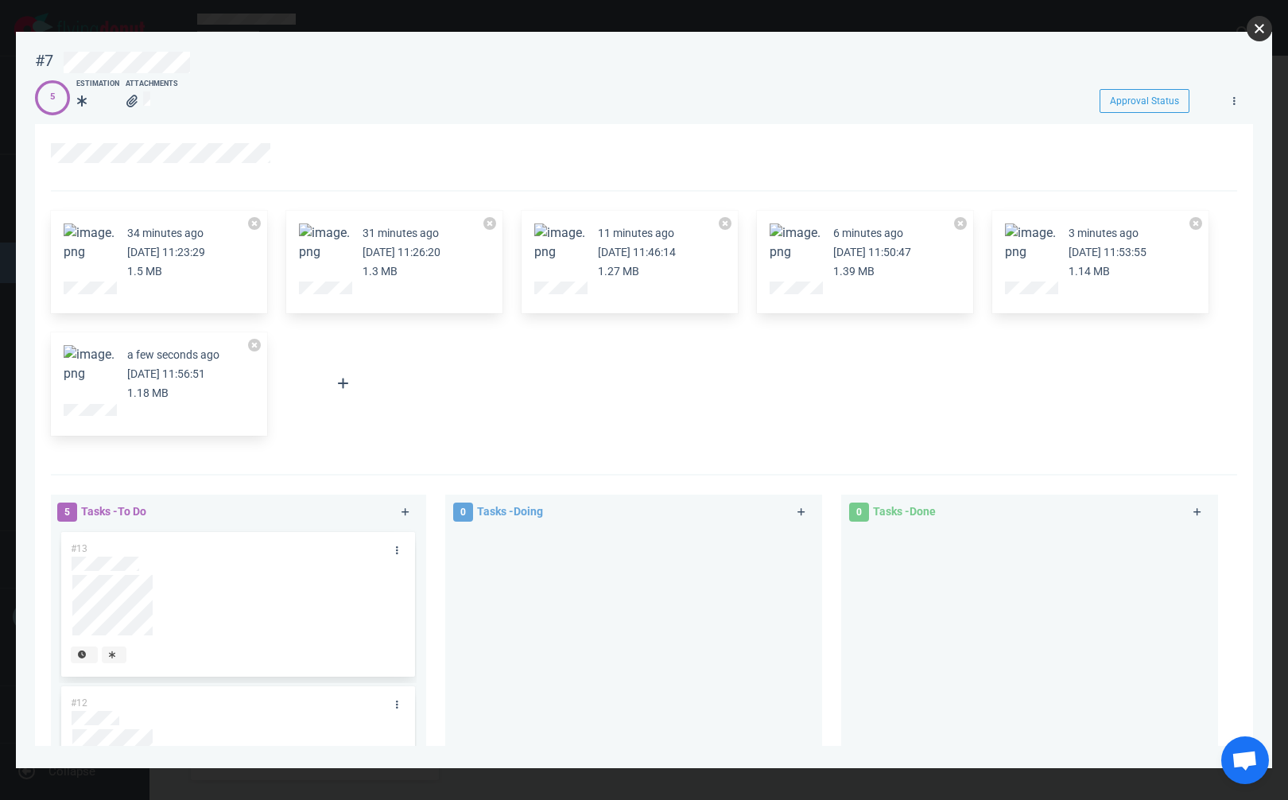
click at [1254, 28] on button "close" at bounding box center [1259, 28] width 25 height 25
drag, startPoint x: 337, startPoint y: 573, endPoint x: 324, endPoint y: 578, distance: 14.3
click at [324, 578] on div "#13 #12 #11 #10 #8" at bounding box center [238, 539] width 358 height 338
